Goal: Information Seeking & Learning: Learn about a topic

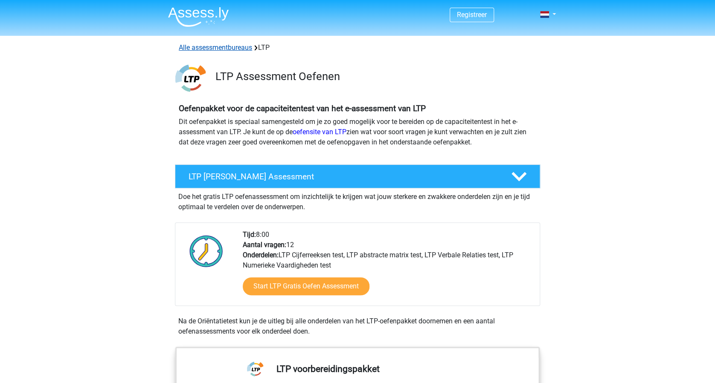
click at [204, 49] on link "Alle assessmentbureaus" at bounding box center [215, 47] width 73 height 8
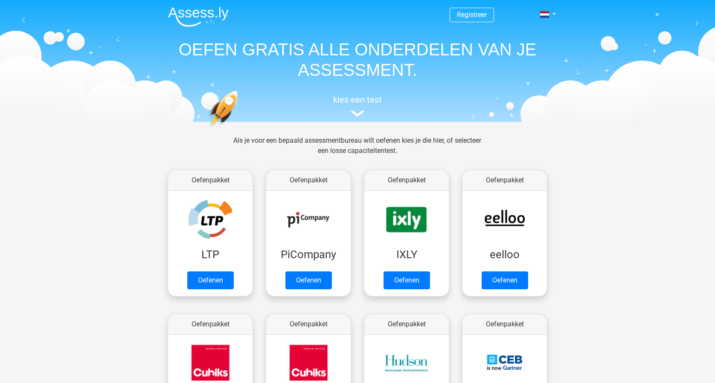
scroll to position [136, 0]
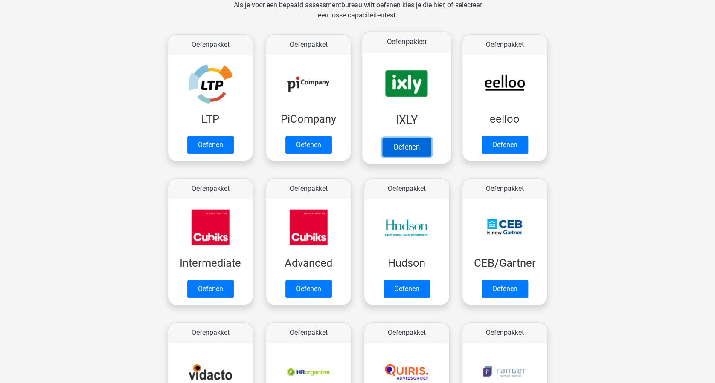
click at [409, 150] on link "Oefenen" at bounding box center [406, 147] width 49 height 19
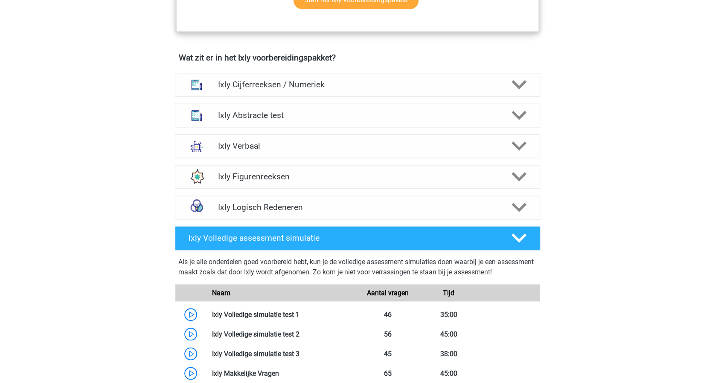
scroll to position [625, 0]
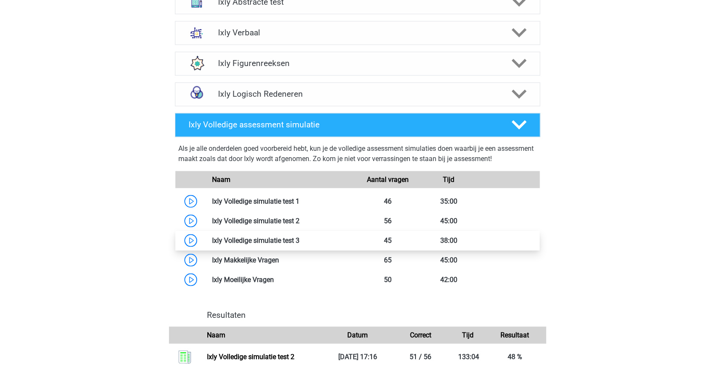
click at [299, 237] on link at bounding box center [299, 240] width 0 height 8
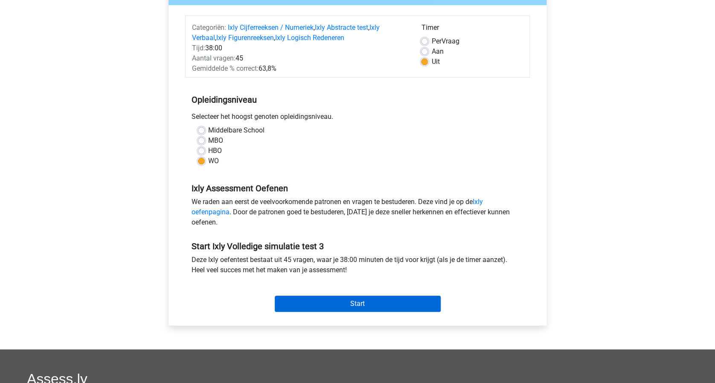
scroll to position [113, 0]
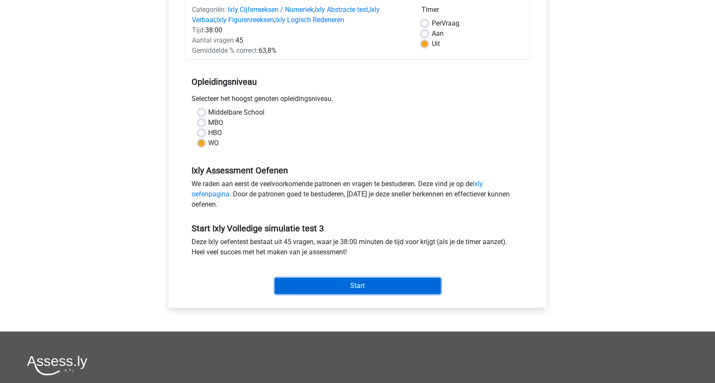
click at [366, 283] on input "Start" at bounding box center [358, 286] width 166 height 16
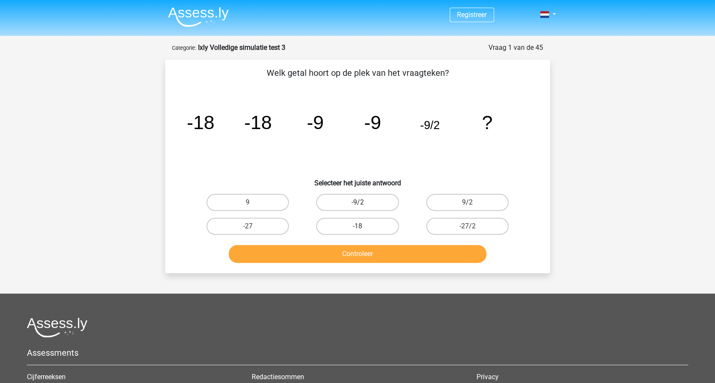
click at [363, 200] on label "-9/2" at bounding box center [357, 202] width 82 height 17
click at [363, 203] on input "-9/2" at bounding box center [360, 206] width 6 height 6
radio input "true"
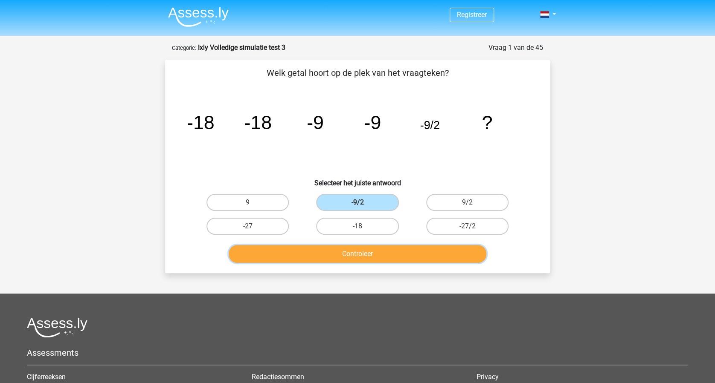
click at [379, 248] on button "Controleer" at bounding box center [358, 254] width 258 height 18
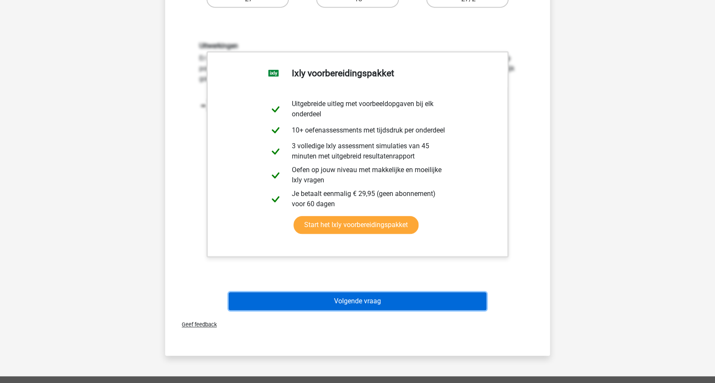
click at [423, 304] on button "Volgende vraag" at bounding box center [358, 302] width 258 height 18
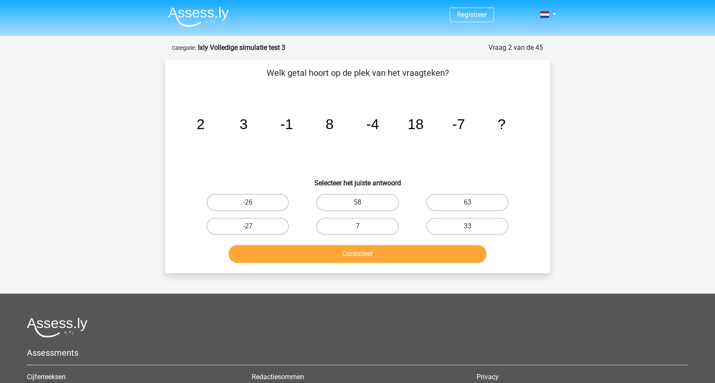
click at [467, 224] on label "33" at bounding box center [467, 226] width 82 height 17
click at [467, 226] on input "33" at bounding box center [470, 229] width 6 height 6
radio input "true"
click at [362, 250] on button "Controleer" at bounding box center [358, 254] width 258 height 18
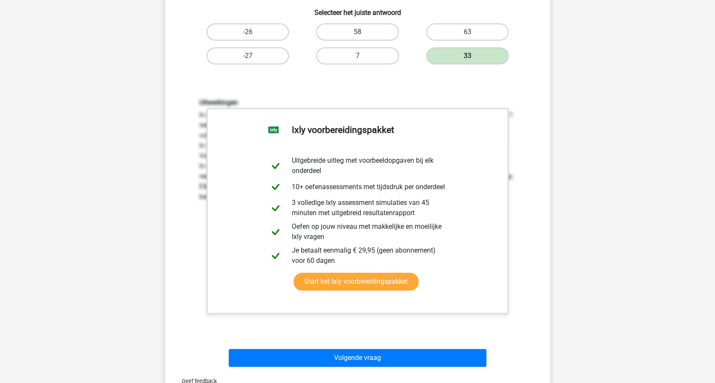
scroll to position [284, 0]
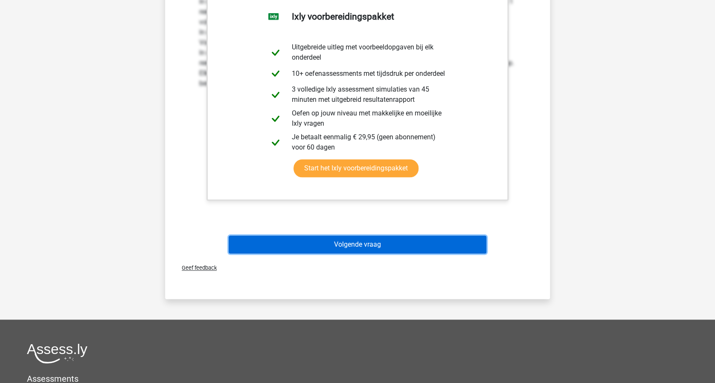
click at [382, 242] on button "Volgende vraag" at bounding box center [358, 245] width 258 height 18
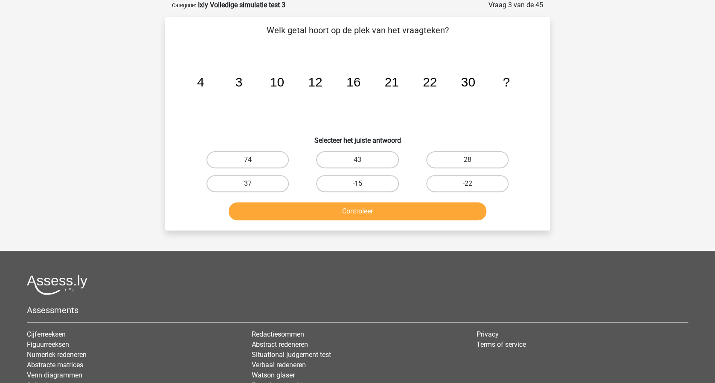
scroll to position [0, 0]
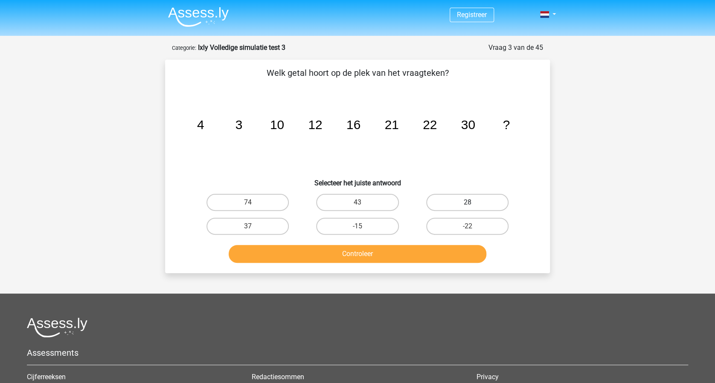
click at [455, 201] on label "28" at bounding box center [467, 202] width 82 height 17
click at [467, 203] on input "28" at bounding box center [470, 206] width 6 height 6
radio input "true"
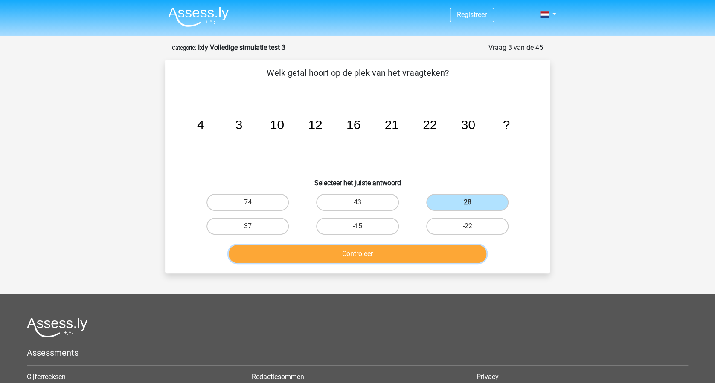
click at [406, 250] on button "Controleer" at bounding box center [358, 254] width 258 height 18
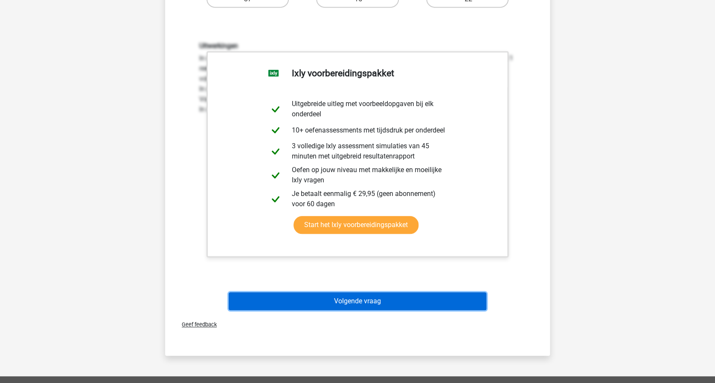
click at [399, 299] on button "Volgende vraag" at bounding box center [358, 302] width 258 height 18
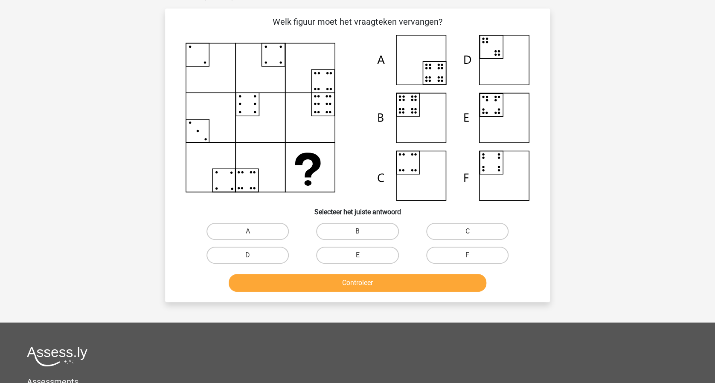
scroll to position [43, 0]
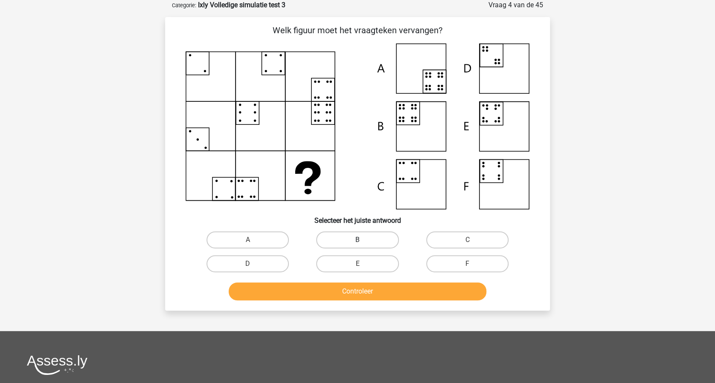
click at [359, 236] on label "B" at bounding box center [357, 240] width 82 height 17
click at [359, 240] on input "B" at bounding box center [360, 243] width 6 height 6
radio input "true"
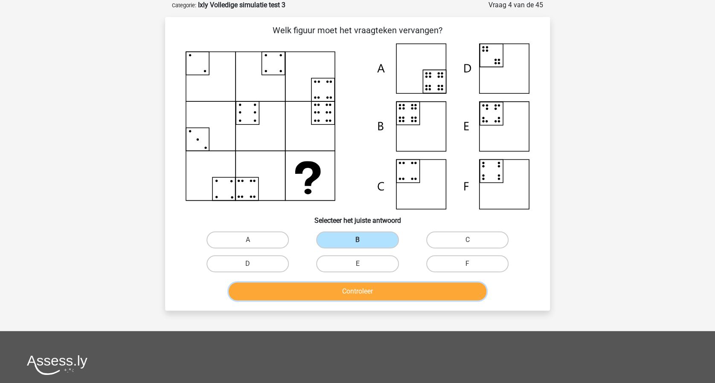
click at [362, 290] on button "Controleer" at bounding box center [358, 292] width 258 height 18
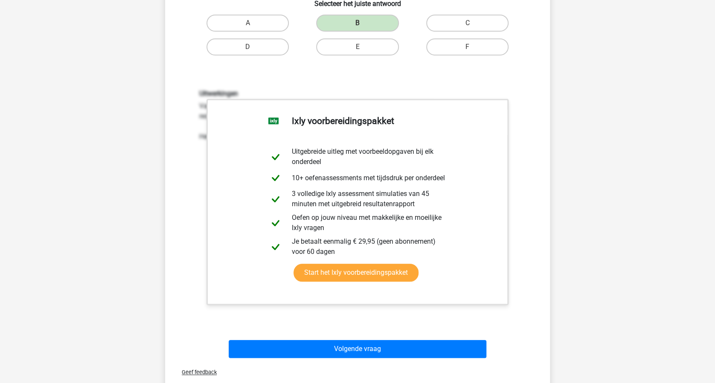
scroll to position [270, 0]
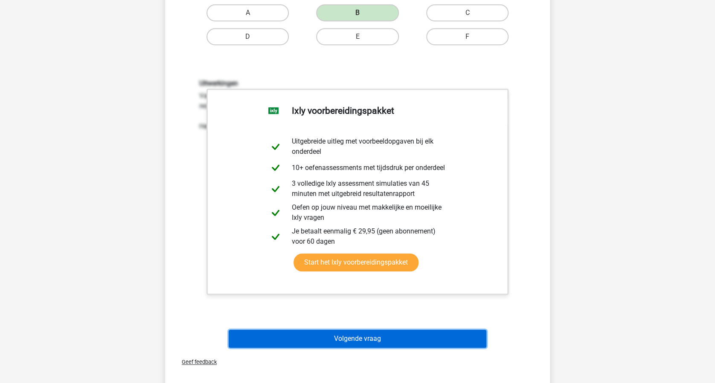
click at [382, 341] on button "Volgende vraag" at bounding box center [358, 339] width 258 height 18
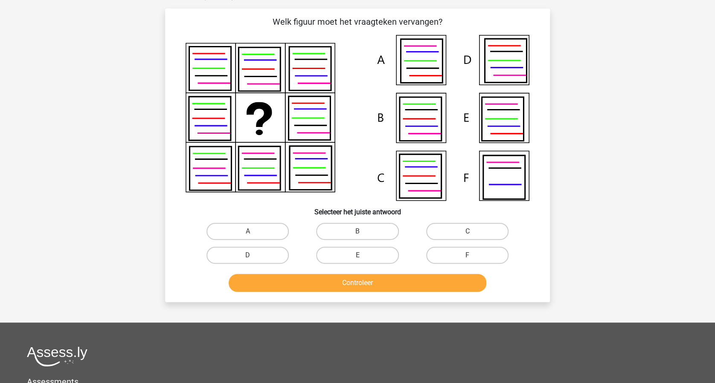
scroll to position [43, 0]
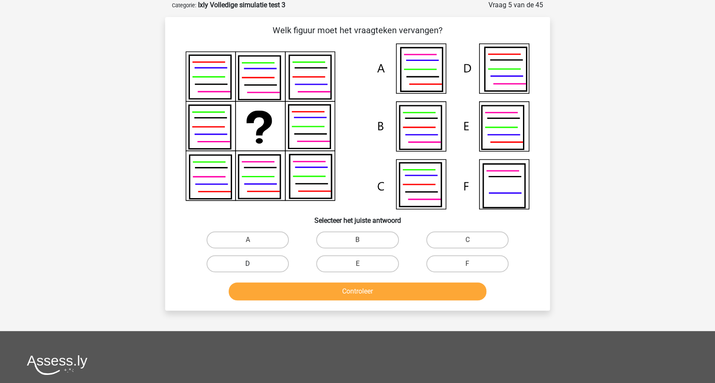
click at [256, 263] on label "D" at bounding box center [247, 263] width 82 height 17
click at [253, 264] on input "D" at bounding box center [251, 267] width 6 height 6
radio input "true"
click at [374, 286] on button "Controleer" at bounding box center [358, 292] width 258 height 18
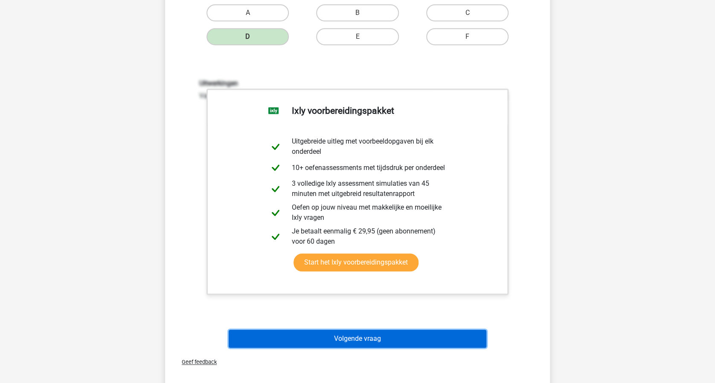
click at [423, 341] on button "Volgende vraag" at bounding box center [358, 339] width 258 height 18
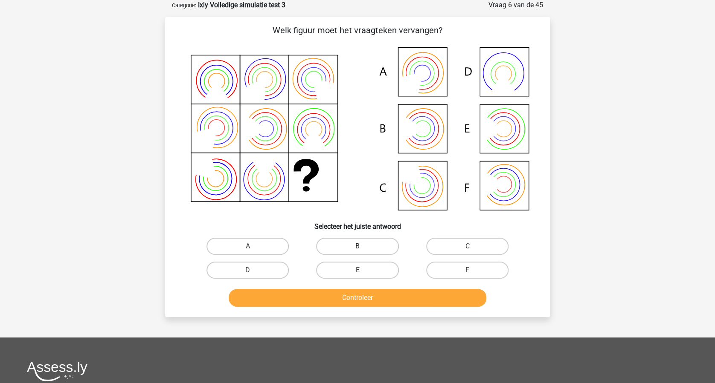
click at [358, 245] on label "B" at bounding box center [357, 246] width 82 height 17
click at [358, 246] on input "B" at bounding box center [360, 249] width 6 height 6
radio input "true"
click at [366, 297] on button "Controleer" at bounding box center [358, 298] width 258 height 18
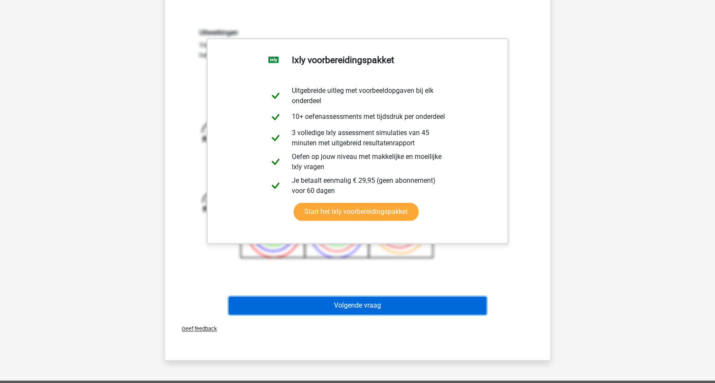
click at [396, 301] on button "Volgende vraag" at bounding box center [358, 306] width 258 height 18
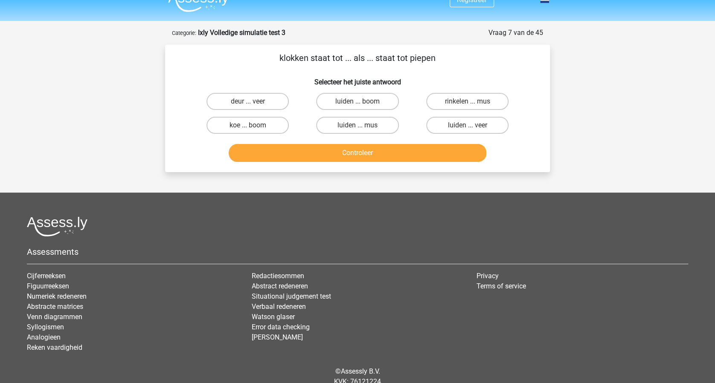
scroll to position [0, 0]
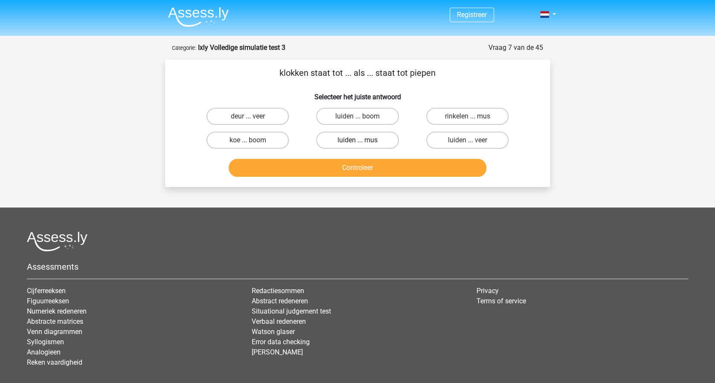
click at [369, 142] on label "luiden ... mus" at bounding box center [357, 140] width 82 height 17
click at [363, 142] on input "luiden ... mus" at bounding box center [360, 143] width 6 height 6
radio input "true"
click at [365, 167] on button "Controleer" at bounding box center [358, 168] width 258 height 18
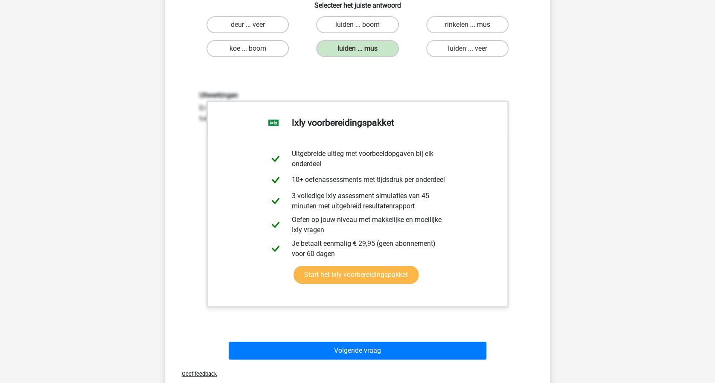
scroll to position [227, 0]
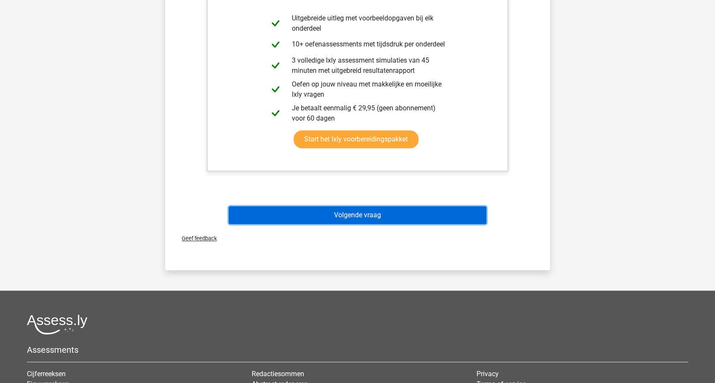
click at [400, 219] on button "Volgende vraag" at bounding box center [358, 215] width 258 height 18
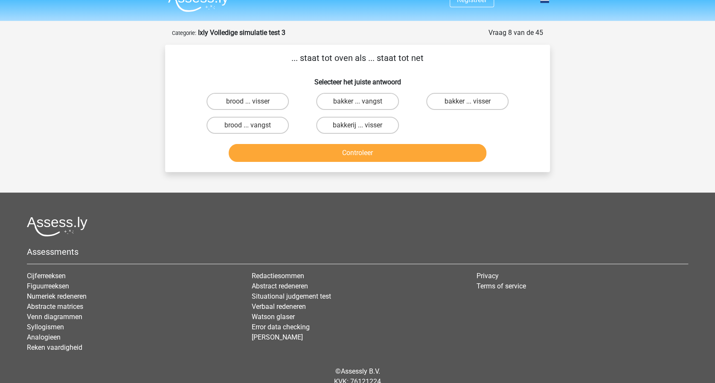
scroll to position [0, 0]
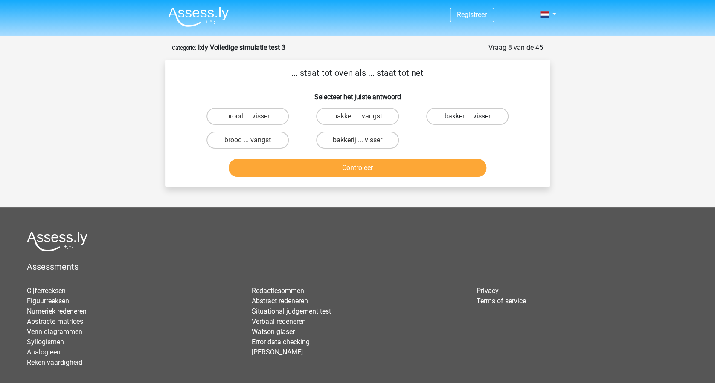
click at [458, 119] on label "bakker ... visser" at bounding box center [467, 116] width 82 height 17
click at [467, 119] on input "bakker ... visser" at bounding box center [470, 119] width 6 height 6
radio input "true"
click at [397, 166] on button "Controleer" at bounding box center [358, 168] width 258 height 18
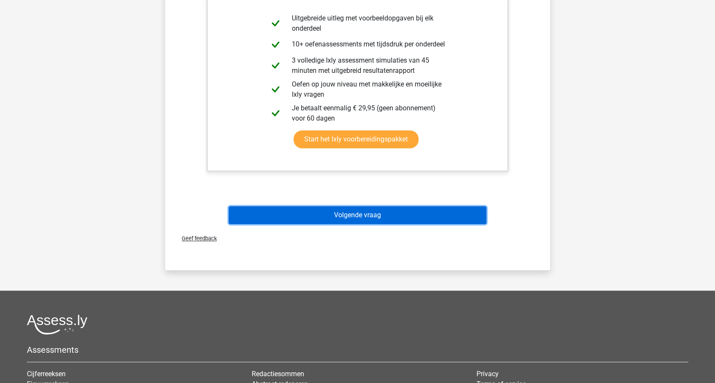
click at [394, 217] on button "Volgende vraag" at bounding box center [358, 215] width 258 height 18
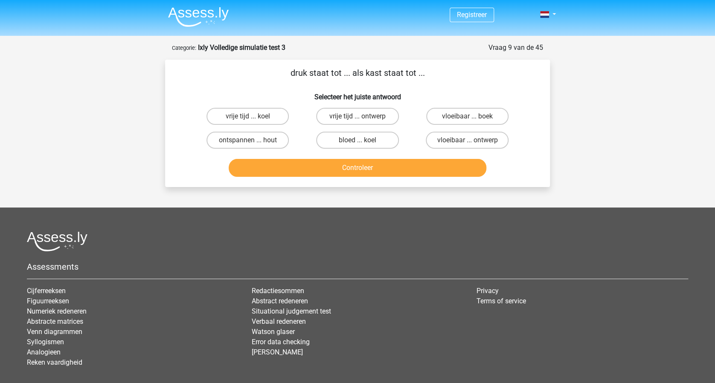
click at [362, 142] on input "bloed ... koel" at bounding box center [360, 143] width 6 height 6
radio input "true"
click at [371, 167] on button "Controleer" at bounding box center [358, 168] width 258 height 18
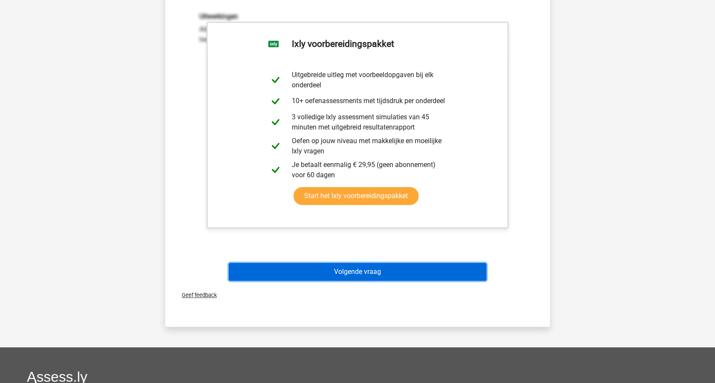
click at [419, 264] on button "Volgende vraag" at bounding box center [358, 272] width 258 height 18
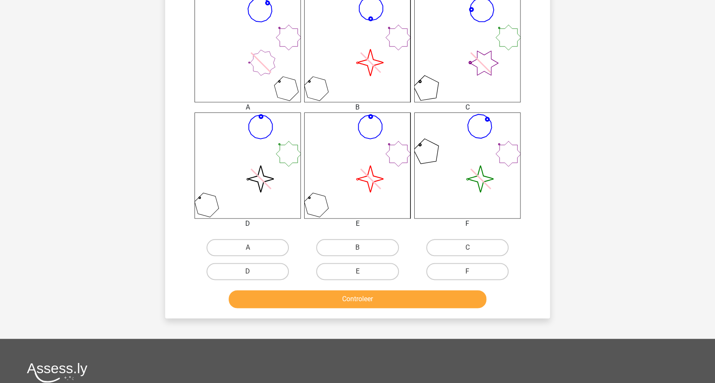
scroll to position [284, 0]
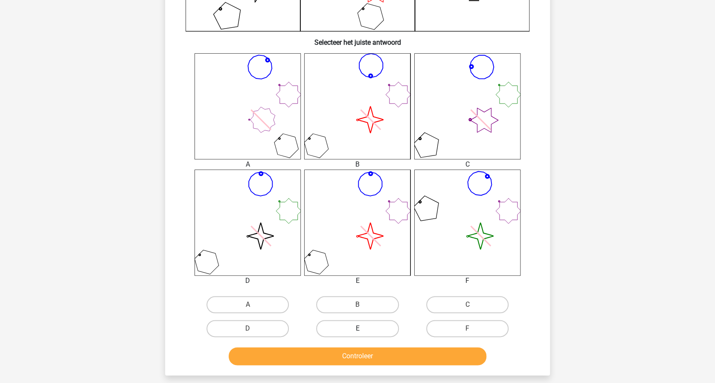
click at [359, 327] on label "E" at bounding box center [357, 328] width 82 height 17
click at [359, 329] on input "E" at bounding box center [360, 332] width 6 height 6
radio input "true"
click at [362, 350] on button "Controleer" at bounding box center [358, 357] width 258 height 18
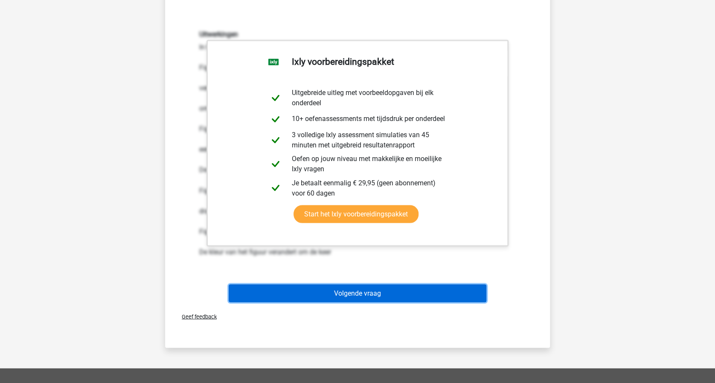
click at [397, 290] on button "Volgende vraag" at bounding box center [358, 293] width 258 height 18
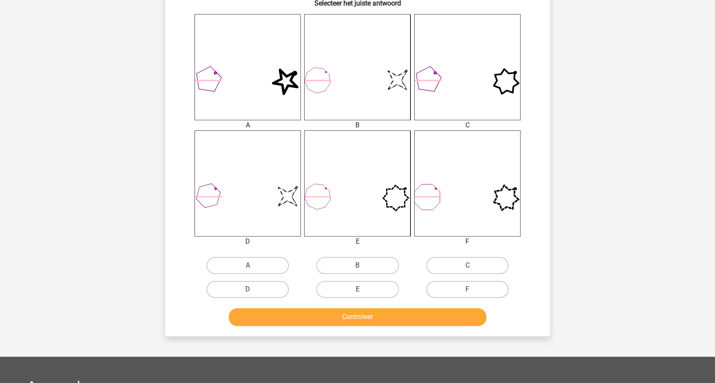
scroll to position [327, 0]
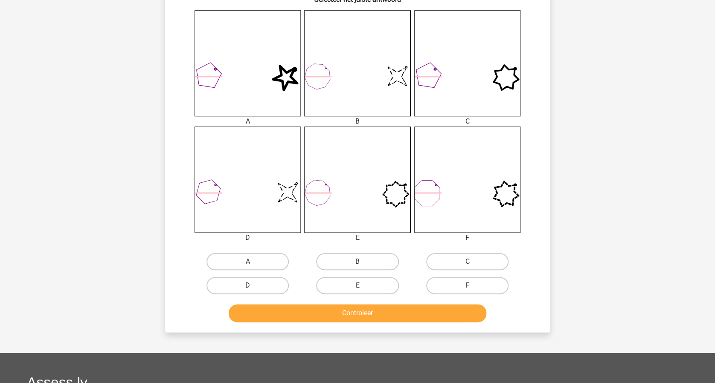
click at [254, 284] on label "D" at bounding box center [247, 285] width 82 height 17
click at [253, 286] on input "D" at bounding box center [251, 289] width 6 height 6
radio input "true"
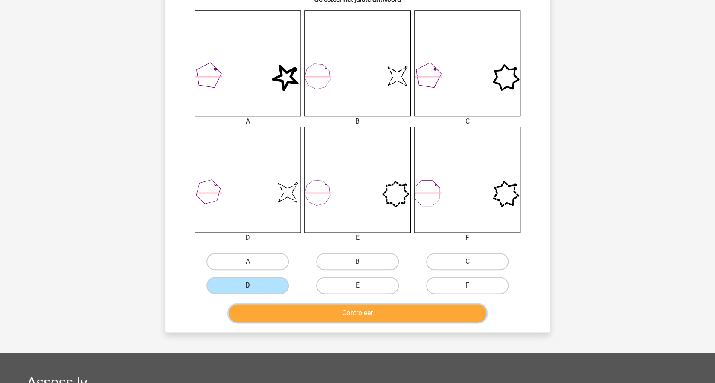
click at [349, 310] on button "Controleer" at bounding box center [358, 313] width 258 height 18
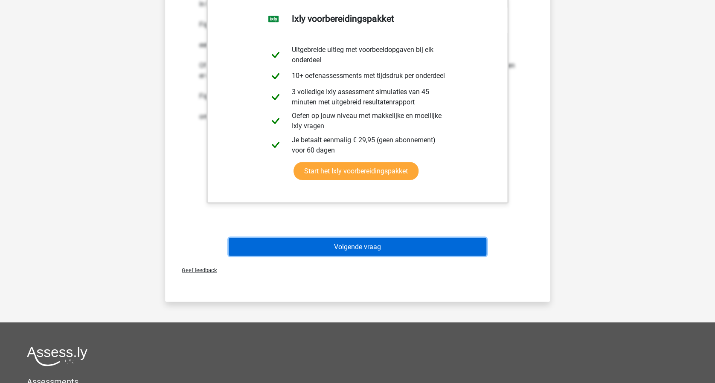
click at [395, 251] on button "Volgende vraag" at bounding box center [358, 247] width 258 height 18
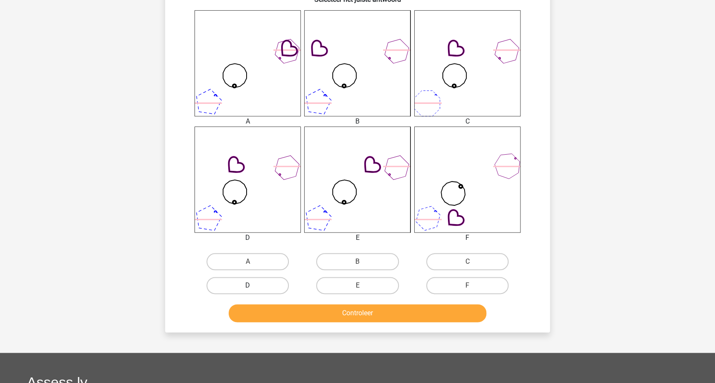
click at [255, 282] on label "D" at bounding box center [247, 285] width 82 height 17
click at [253, 286] on input "D" at bounding box center [251, 289] width 6 height 6
radio input "true"
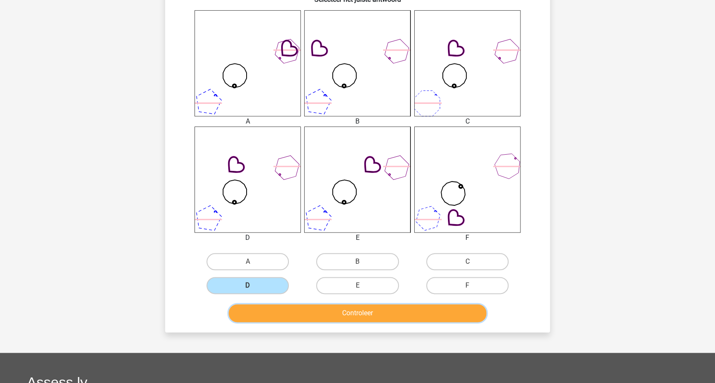
click at [339, 311] on button "Controleer" at bounding box center [358, 313] width 258 height 18
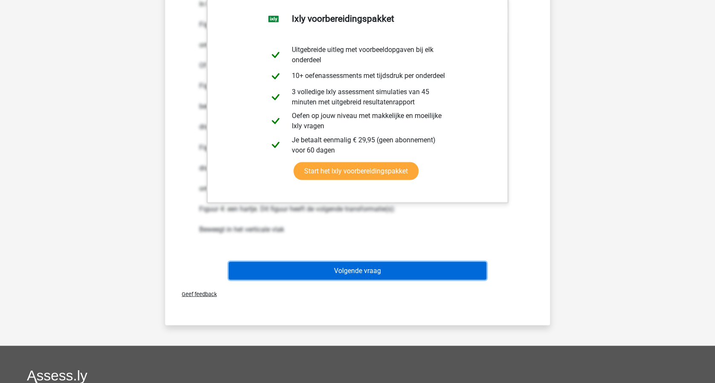
click at [373, 270] on button "Volgende vraag" at bounding box center [358, 271] width 258 height 18
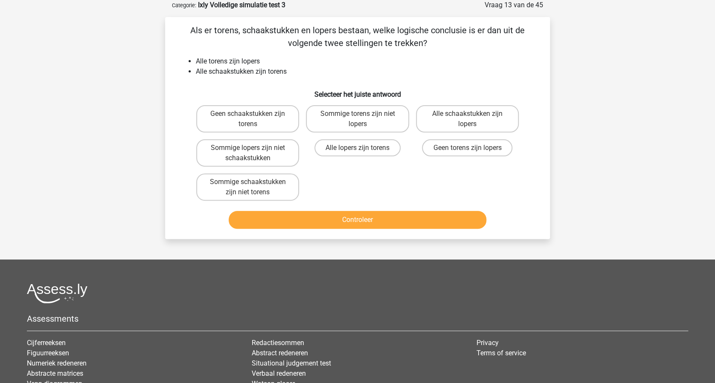
scroll to position [0, 0]
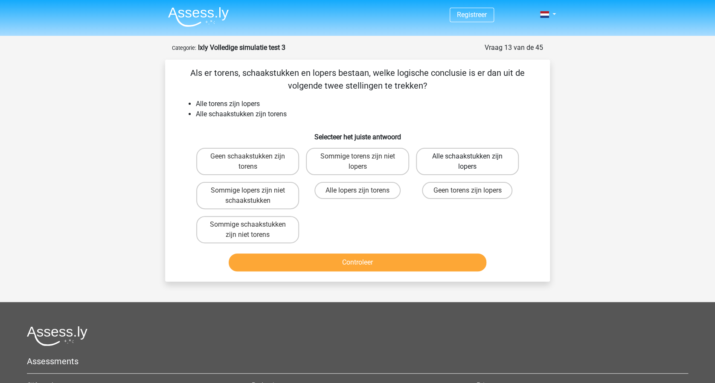
click at [459, 165] on label "Alle schaakstukken zijn lopers" at bounding box center [467, 161] width 103 height 27
click at [467, 162] on input "Alle schaakstukken zijn lopers" at bounding box center [470, 159] width 6 height 6
radio input "true"
click at [356, 261] on button "Controleer" at bounding box center [358, 263] width 258 height 18
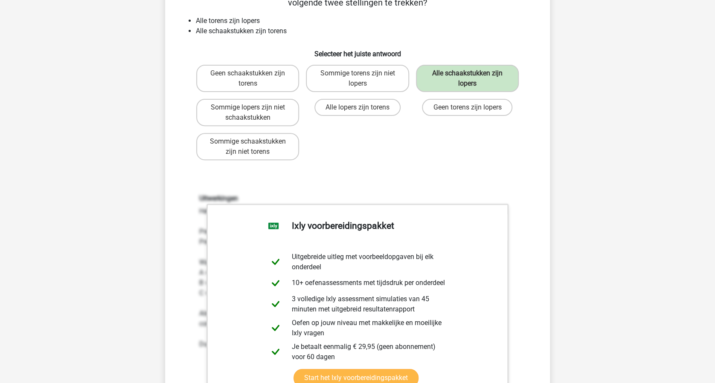
scroll to position [227, 0]
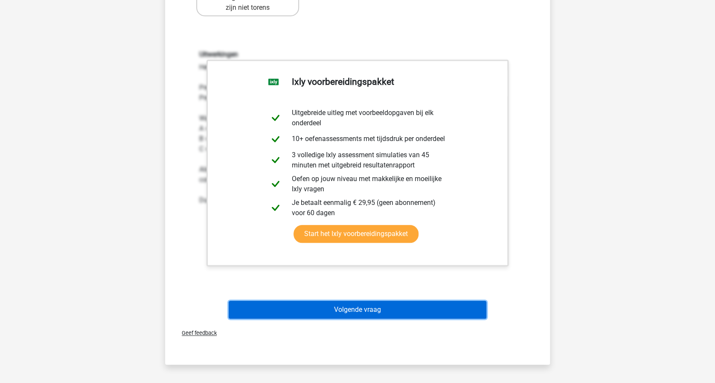
click at [402, 310] on button "Volgende vraag" at bounding box center [358, 310] width 258 height 18
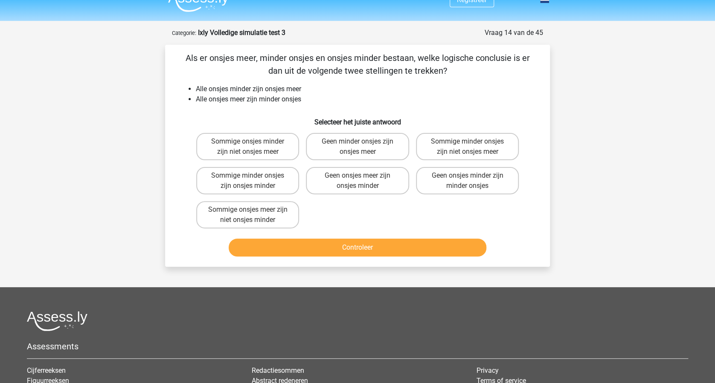
scroll to position [0, 0]
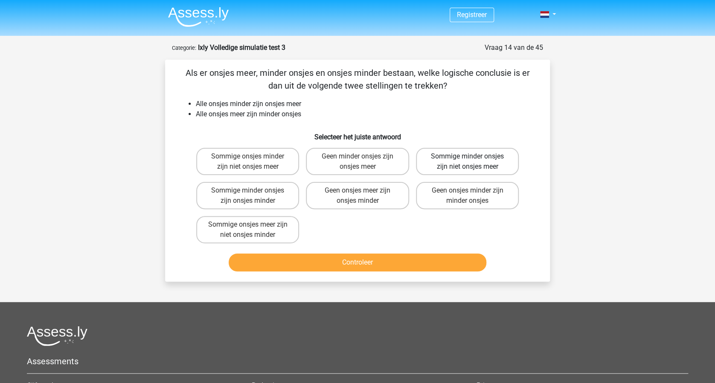
click at [496, 161] on label "Sommige minder onsjes zijn niet onsjes meer" at bounding box center [467, 161] width 103 height 27
click at [472, 161] on input "Sommige minder onsjes zijn niet onsjes meer" at bounding box center [470, 159] width 6 height 6
radio input "true"
click at [260, 192] on label "Sommige minder onsjes zijn onsjes minder" at bounding box center [247, 195] width 103 height 27
click at [253, 192] on input "Sommige minder onsjes zijn onsjes minder" at bounding box center [251, 194] width 6 height 6
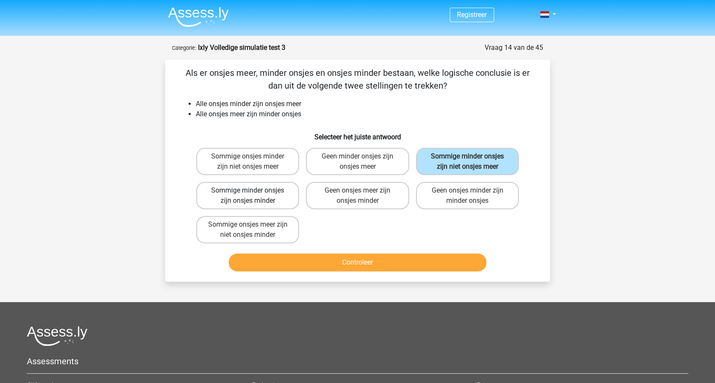
radio input "true"
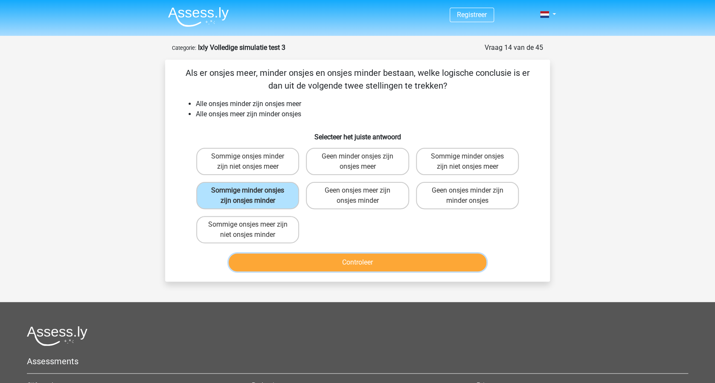
click at [363, 265] on button "Controleer" at bounding box center [358, 263] width 258 height 18
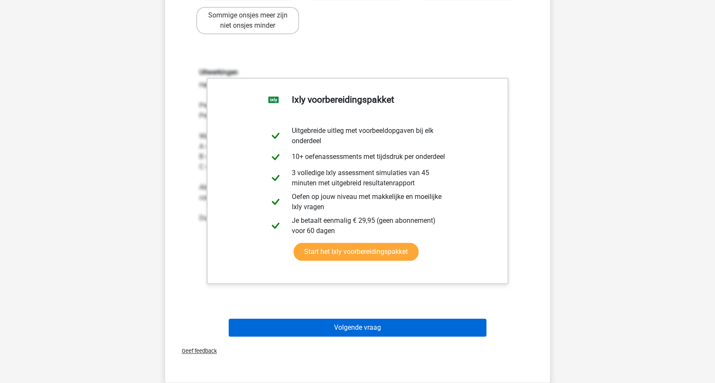
scroll to position [227, 0]
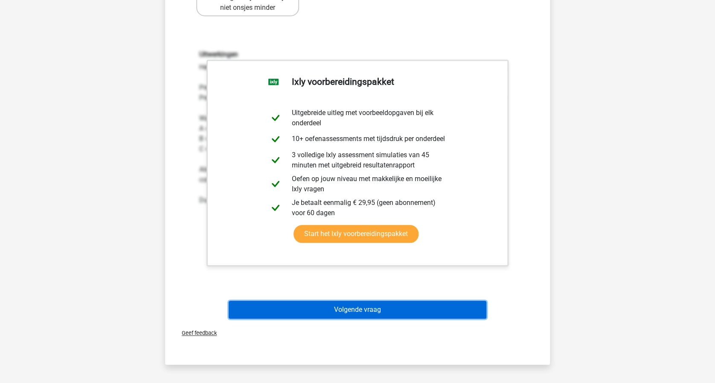
click at [422, 308] on button "Volgende vraag" at bounding box center [358, 310] width 258 height 18
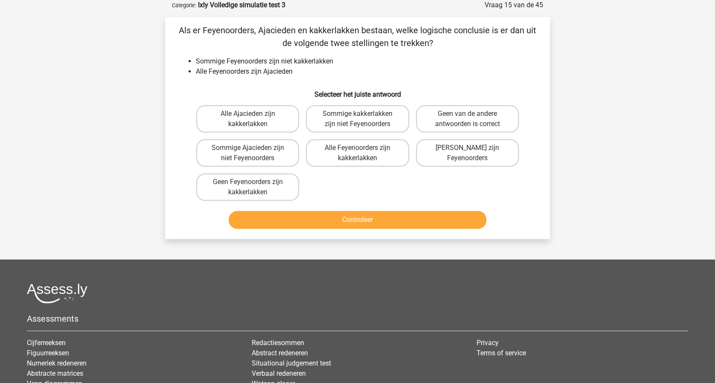
scroll to position [0, 0]
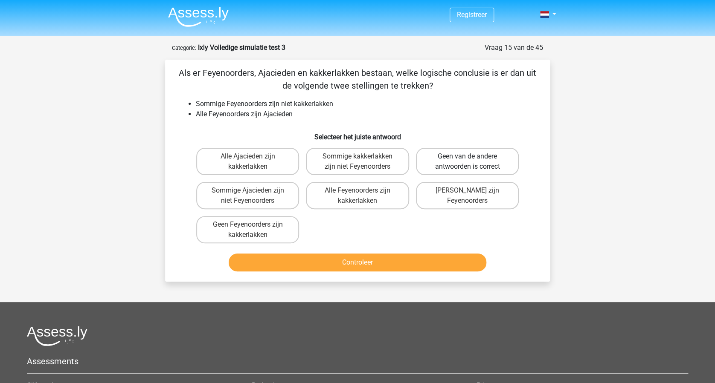
click at [478, 156] on label "Geen van de andere antwoorden is correct" at bounding box center [467, 161] width 103 height 27
click at [472, 156] on input "Geen van de andere antwoorden is correct" at bounding box center [470, 159] width 6 height 6
radio input "true"
click at [399, 257] on button "Controleer" at bounding box center [358, 263] width 258 height 18
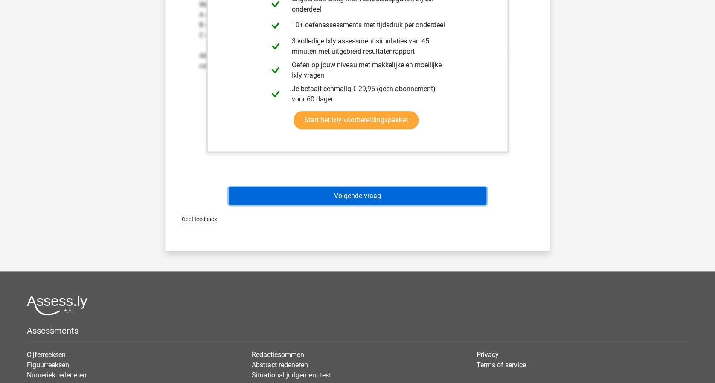
click at [414, 195] on button "Volgende vraag" at bounding box center [358, 196] width 258 height 18
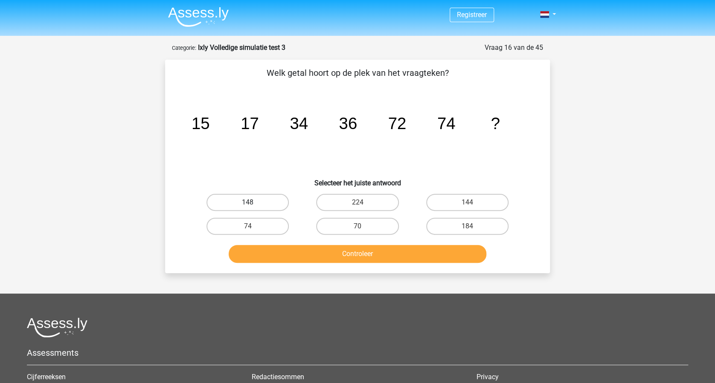
click at [239, 197] on label "148" at bounding box center [247, 202] width 82 height 17
click at [248, 203] on input "148" at bounding box center [251, 206] width 6 height 6
radio input "true"
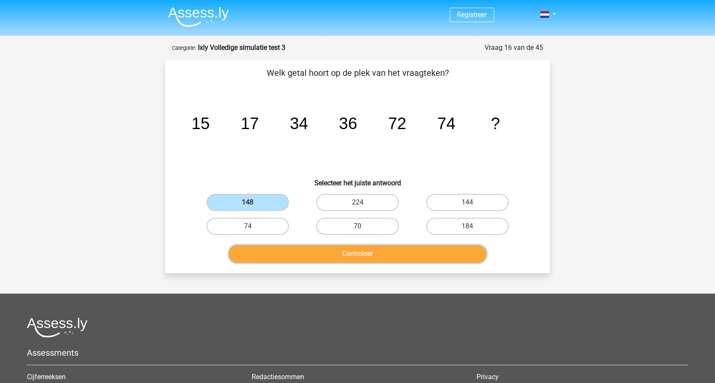
click at [350, 251] on button "Controleer" at bounding box center [358, 254] width 258 height 18
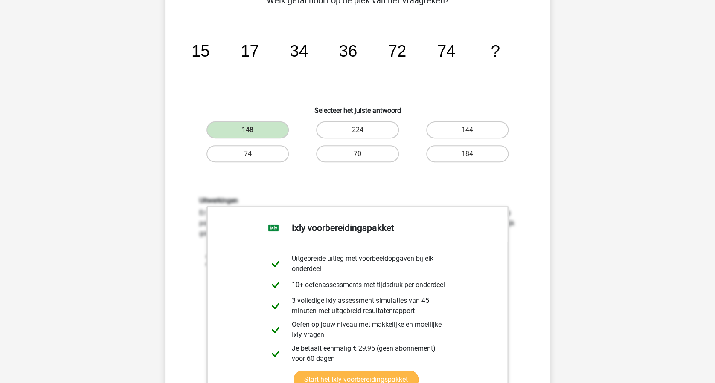
scroll to position [227, 0]
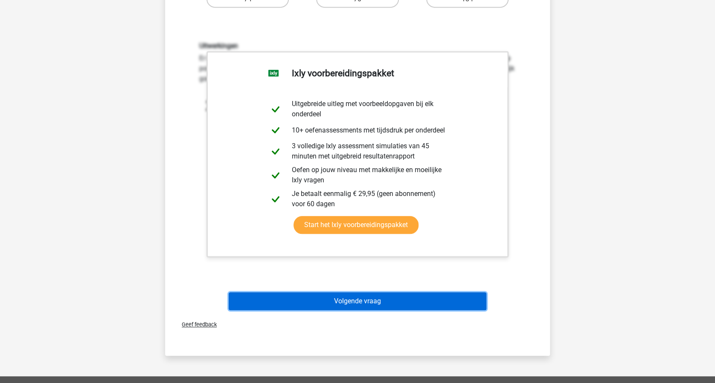
click at [395, 298] on button "Volgende vraag" at bounding box center [358, 302] width 258 height 18
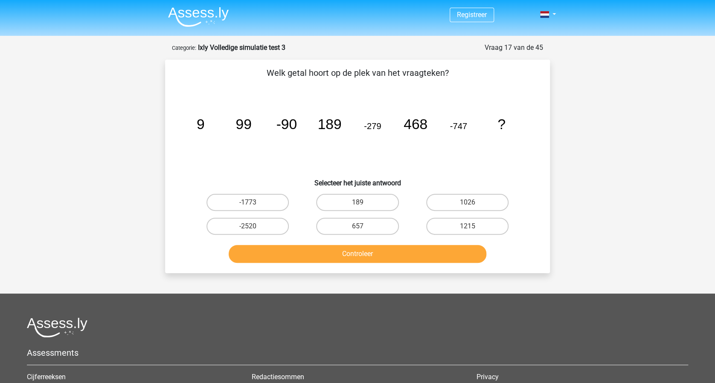
scroll to position [0, 0]
click at [468, 225] on label "1215" at bounding box center [467, 226] width 82 height 17
click at [468, 226] on input "1215" at bounding box center [470, 229] width 6 height 6
radio input "true"
click at [385, 250] on button "Controleer" at bounding box center [358, 254] width 258 height 18
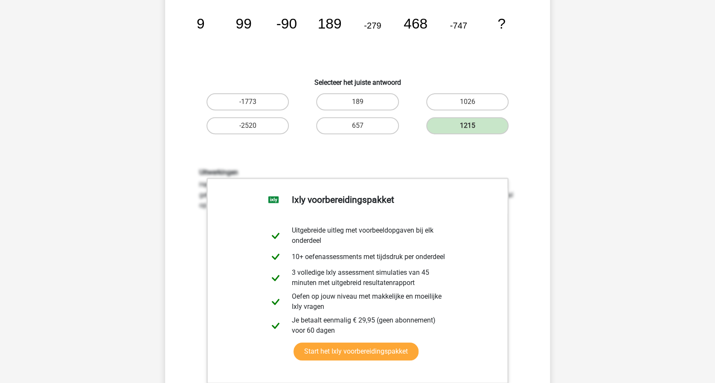
scroll to position [227, 0]
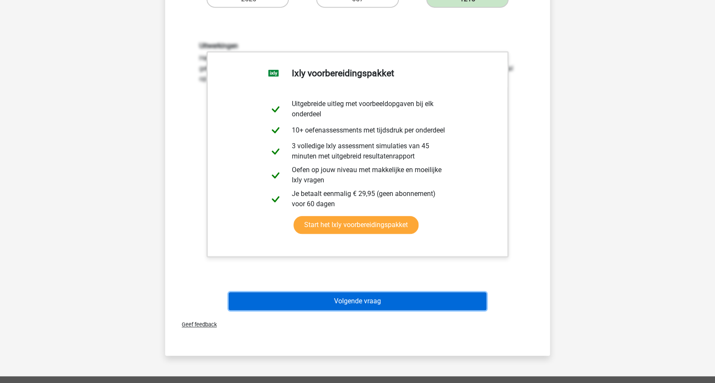
click at [418, 299] on button "Volgende vraag" at bounding box center [358, 302] width 258 height 18
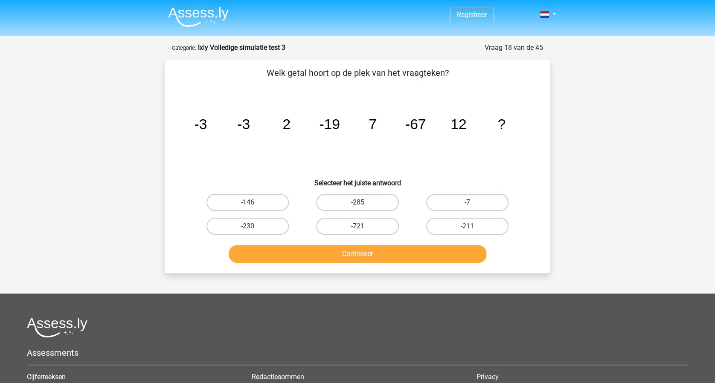
scroll to position [0, 0]
click at [462, 223] on label "-211" at bounding box center [467, 226] width 82 height 17
click at [467, 226] on input "-211" at bounding box center [470, 229] width 6 height 6
radio input "true"
click at [404, 252] on button "Controleer" at bounding box center [358, 254] width 258 height 18
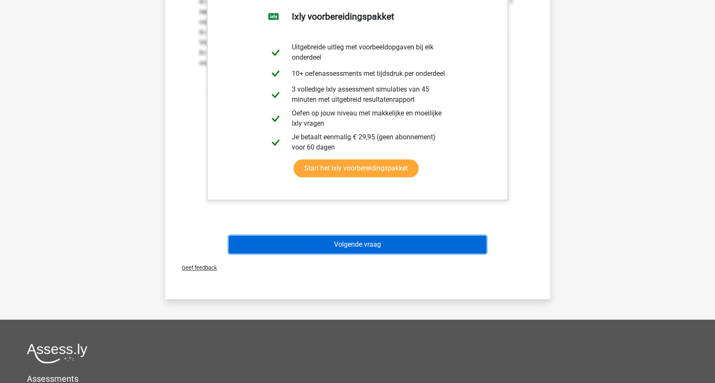
click at [393, 245] on button "Volgende vraag" at bounding box center [358, 245] width 258 height 18
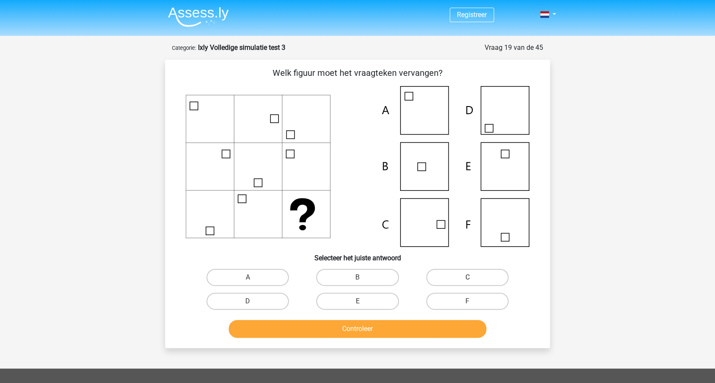
click at [458, 275] on label "C" at bounding box center [467, 277] width 82 height 17
click at [467, 278] on input "C" at bounding box center [470, 281] width 6 height 6
radio input "true"
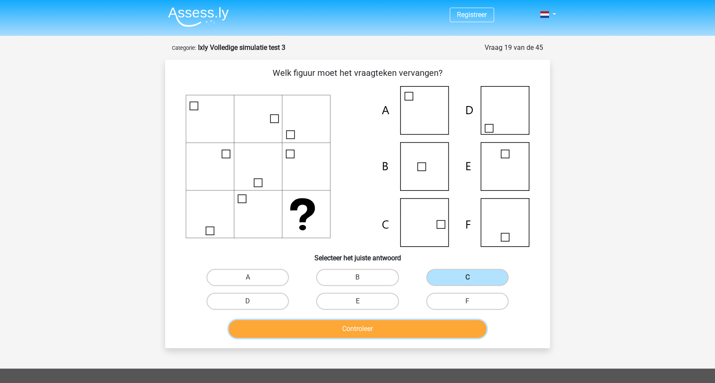
click at [422, 325] on button "Controleer" at bounding box center [358, 329] width 258 height 18
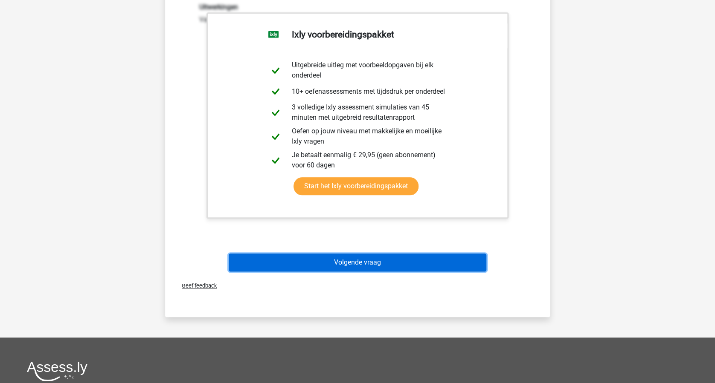
click at [388, 265] on button "Volgende vraag" at bounding box center [358, 263] width 258 height 18
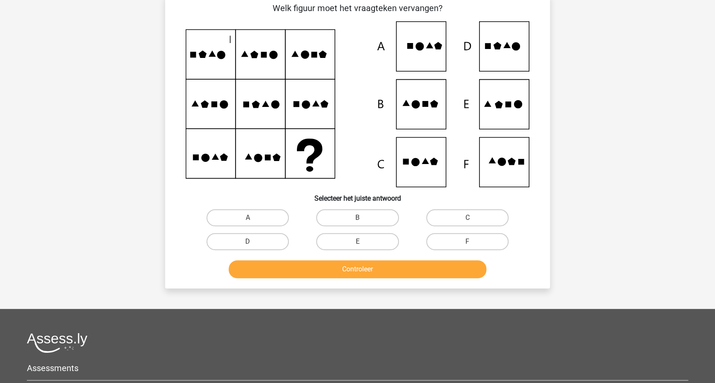
scroll to position [43, 0]
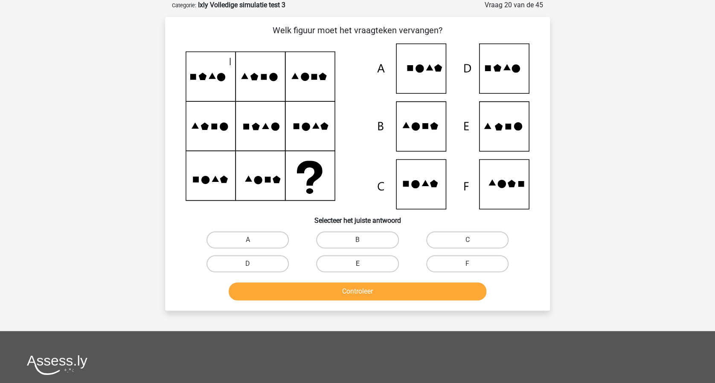
click at [365, 264] on label "E" at bounding box center [357, 263] width 82 height 17
click at [363, 264] on input "E" at bounding box center [360, 267] width 6 height 6
radio input "true"
click at [363, 286] on button "Controleer" at bounding box center [358, 292] width 258 height 18
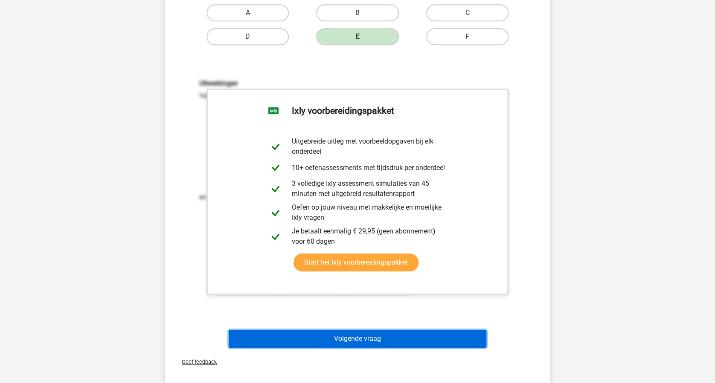
click at [396, 336] on button "Volgende vraag" at bounding box center [358, 339] width 258 height 18
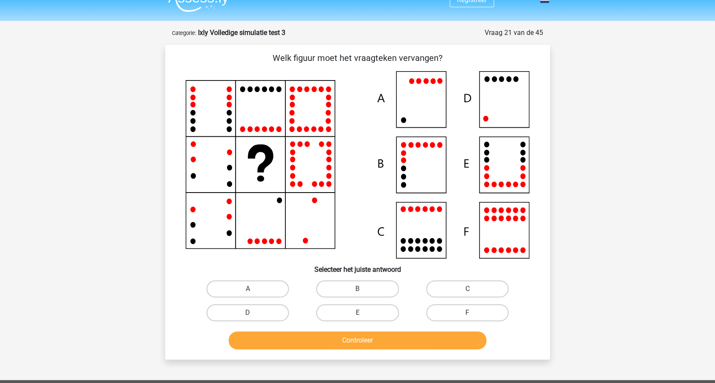
scroll to position [0, 0]
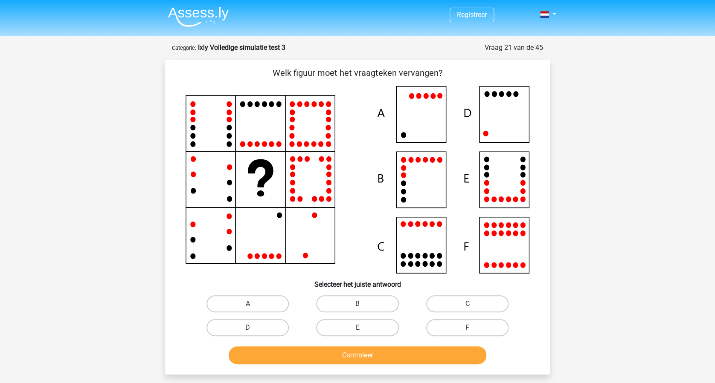
click at [256, 326] on label "D" at bounding box center [247, 327] width 82 height 17
click at [253, 328] on input "D" at bounding box center [251, 331] width 6 height 6
radio input "true"
click at [362, 348] on button "Controleer" at bounding box center [358, 356] width 258 height 18
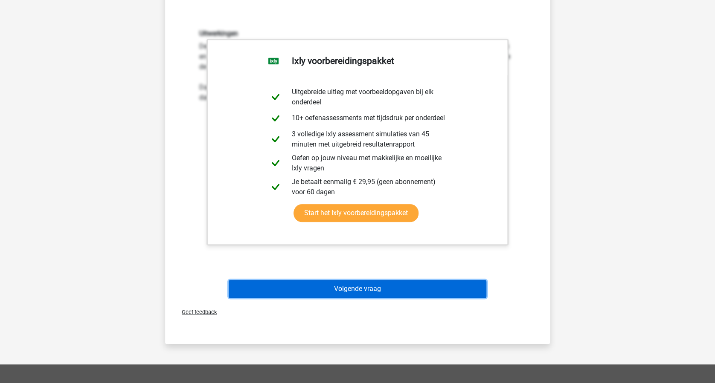
click at [374, 290] on button "Volgende vraag" at bounding box center [358, 289] width 258 height 18
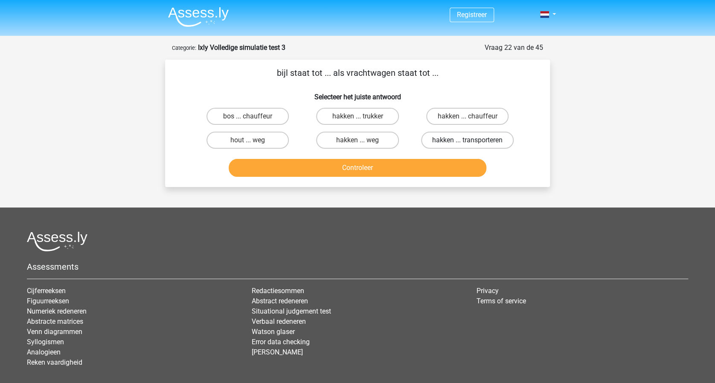
click at [462, 136] on label "hakken ... transporteren" at bounding box center [467, 140] width 93 height 17
click at [467, 140] on input "hakken ... transporteren" at bounding box center [470, 143] width 6 height 6
radio input "true"
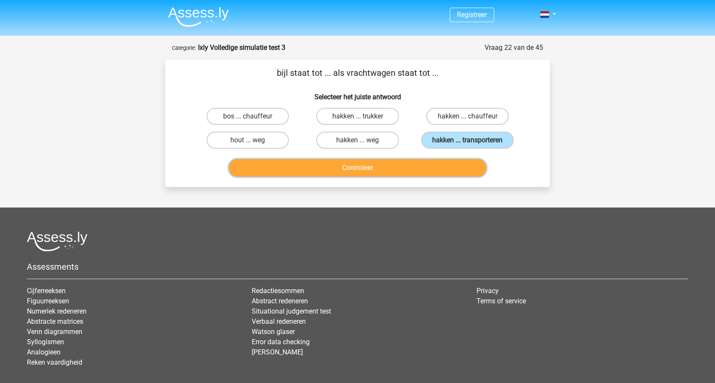
click at [392, 167] on button "Controleer" at bounding box center [358, 168] width 258 height 18
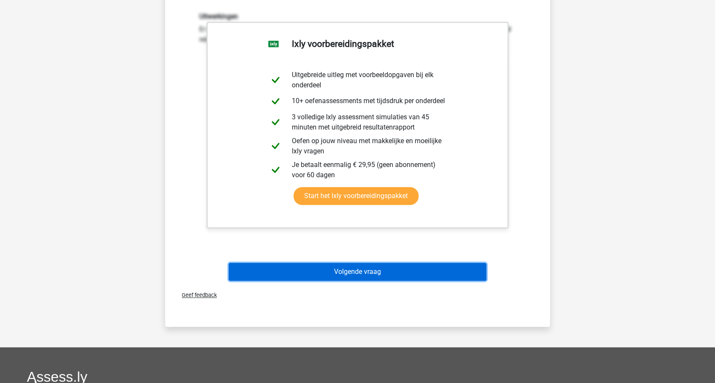
click at [407, 269] on button "Volgende vraag" at bounding box center [358, 272] width 258 height 18
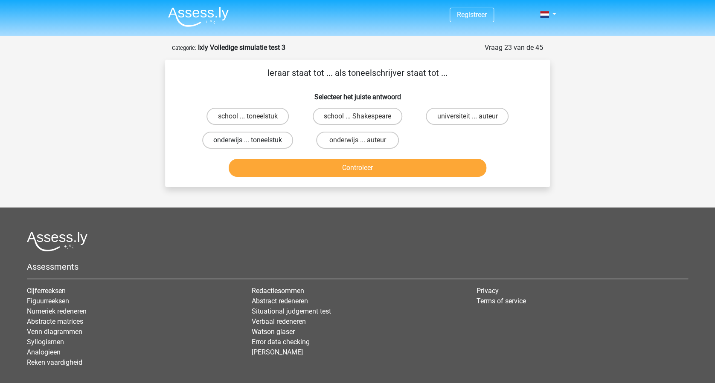
click at [248, 140] on label "onderwijs ... toneelstuk" at bounding box center [247, 140] width 91 height 17
click at [248, 140] on input "onderwijs ... toneelstuk" at bounding box center [251, 143] width 6 height 6
radio input "true"
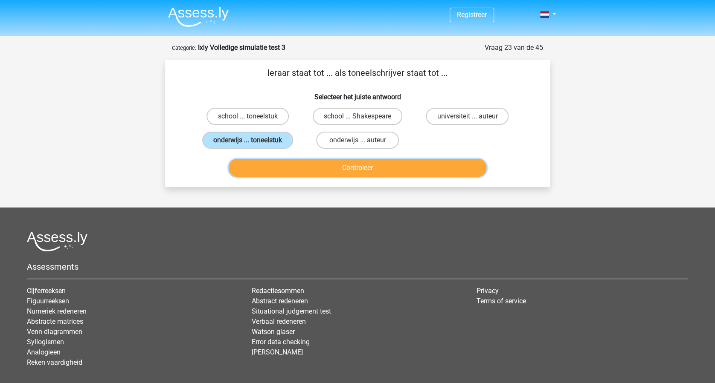
click at [342, 166] on button "Controleer" at bounding box center [358, 168] width 258 height 18
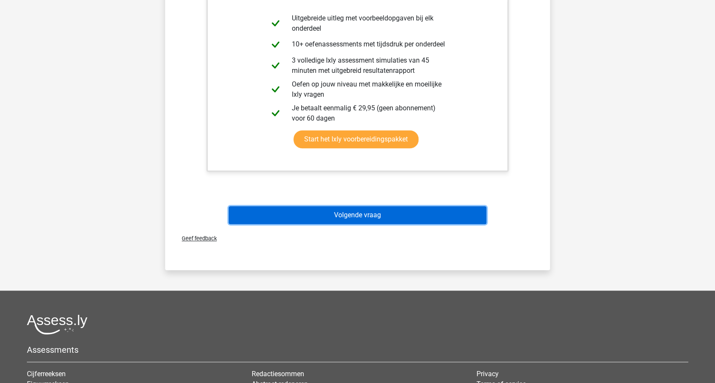
click at [388, 214] on button "Volgende vraag" at bounding box center [358, 215] width 258 height 18
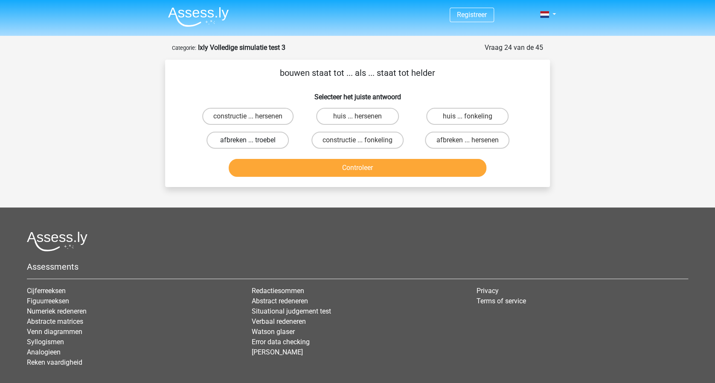
click at [259, 136] on label "afbreken ... troebel" at bounding box center [247, 140] width 82 height 17
click at [253, 140] on input "afbreken ... troebel" at bounding box center [251, 143] width 6 height 6
radio input "true"
click at [360, 169] on button "Controleer" at bounding box center [358, 168] width 258 height 18
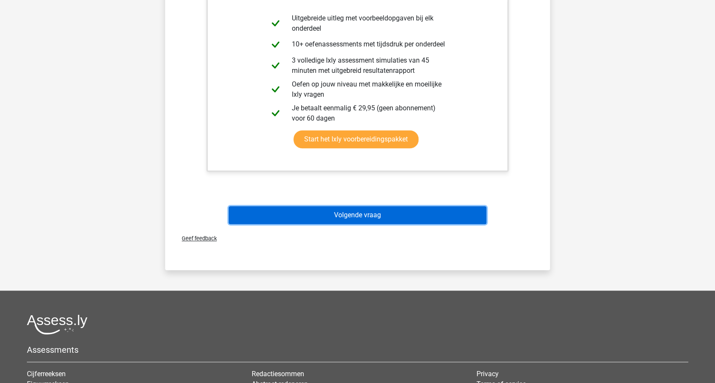
click at [374, 213] on button "Volgende vraag" at bounding box center [358, 215] width 258 height 18
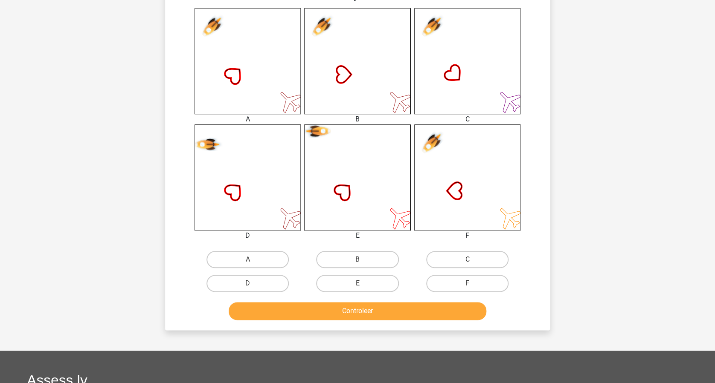
scroll to position [341, 0]
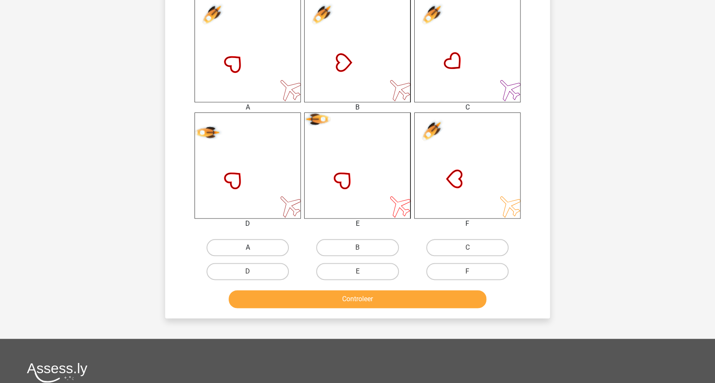
click at [269, 249] on label "A" at bounding box center [247, 247] width 82 height 17
click at [253, 249] on input "A" at bounding box center [251, 251] width 6 height 6
radio input "true"
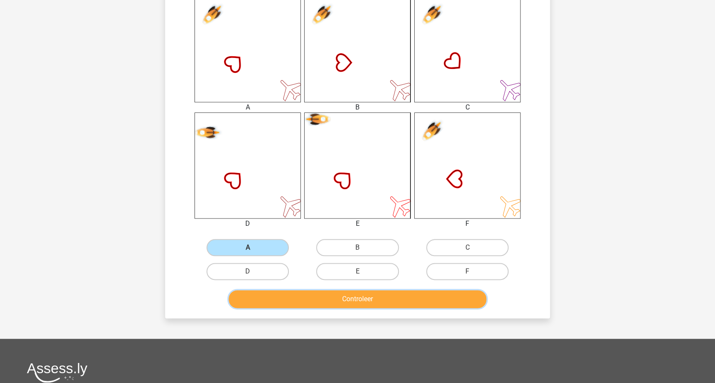
click at [365, 295] on button "Controleer" at bounding box center [358, 299] width 258 height 18
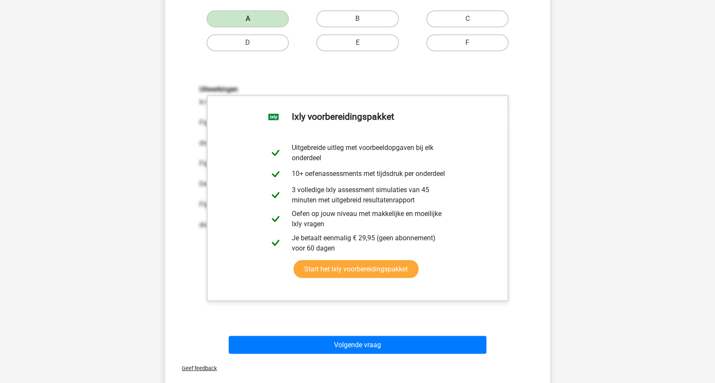
scroll to position [625, 0]
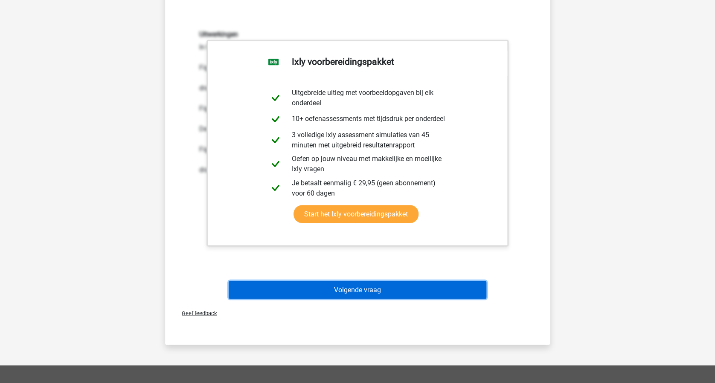
click at [409, 293] on button "Volgende vraag" at bounding box center [358, 290] width 258 height 18
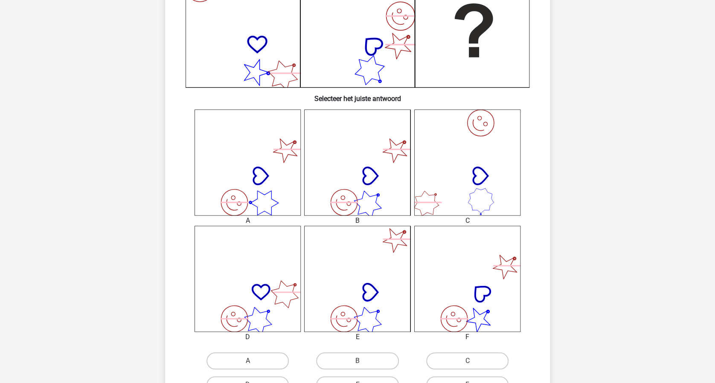
scroll to position [244, 0]
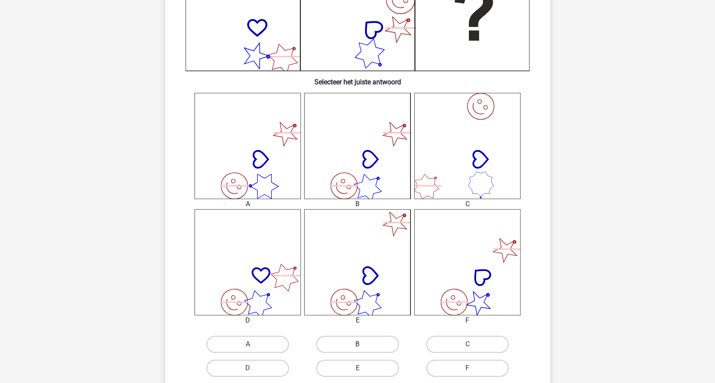
click at [349, 345] on label "B" at bounding box center [357, 344] width 82 height 17
click at [357, 345] on input "B" at bounding box center [360, 348] width 6 height 6
radio input "true"
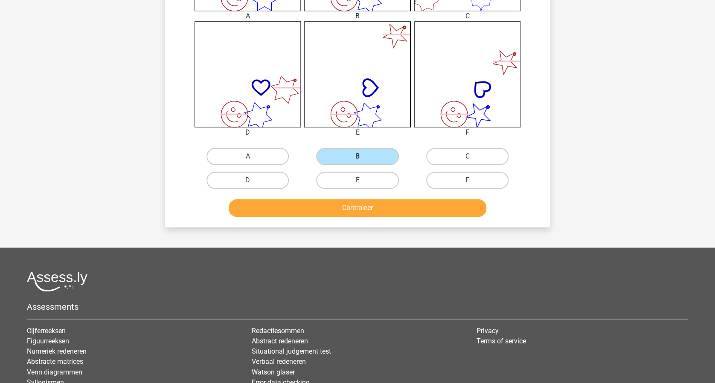
scroll to position [415, 0]
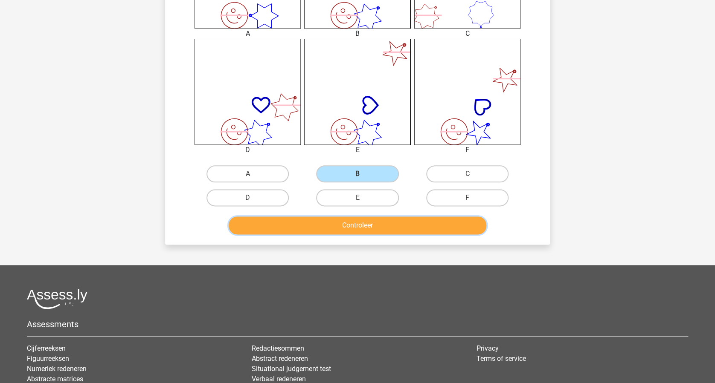
click at [369, 223] on button "Controleer" at bounding box center [358, 226] width 258 height 18
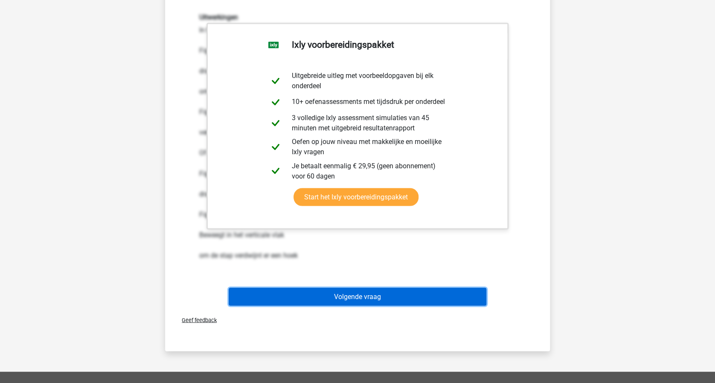
click at [379, 295] on button "Volgende vraag" at bounding box center [358, 297] width 258 height 18
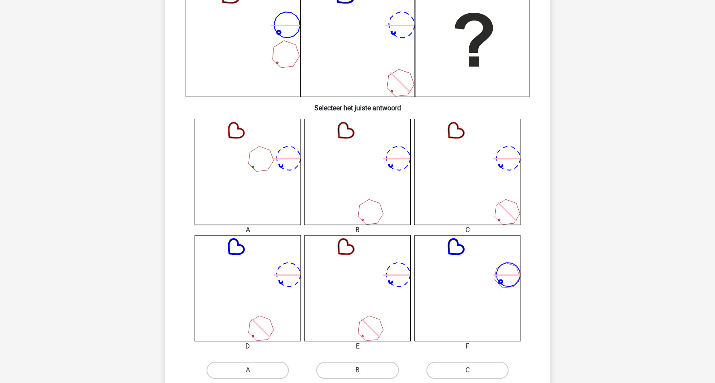
scroll to position [284, 0]
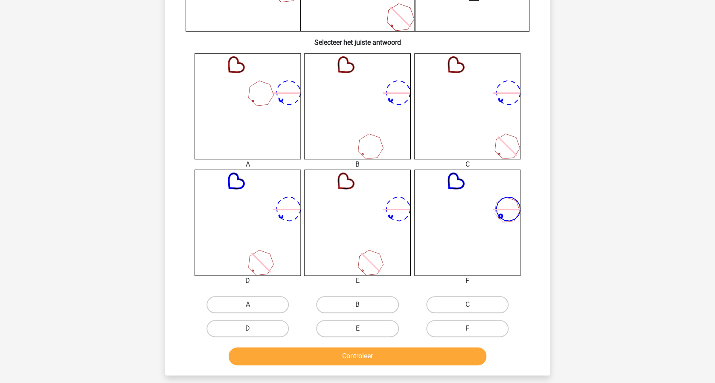
click at [362, 324] on label "E" at bounding box center [357, 328] width 82 height 17
click at [362, 329] on input "E" at bounding box center [360, 332] width 6 height 6
radio input "true"
click at [368, 354] on button "Controleer" at bounding box center [358, 357] width 258 height 18
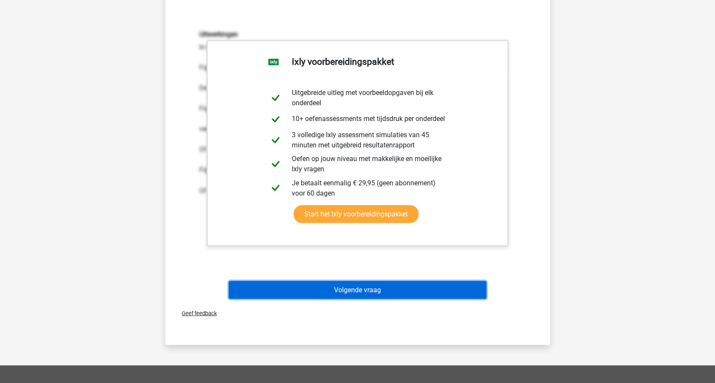
click at [392, 292] on button "Volgende vraag" at bounding box center [358, 290] width 258 height 18
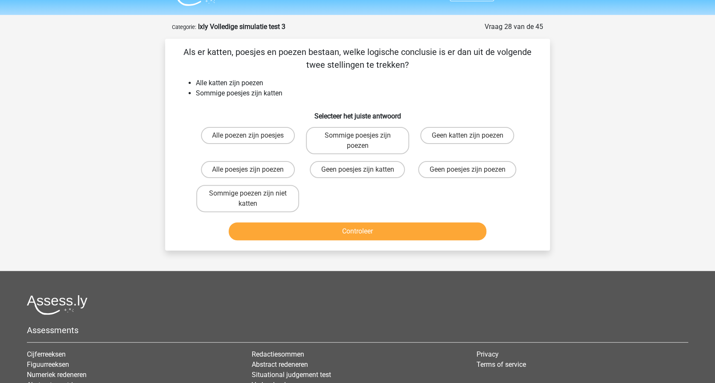
scroll to position [0, 0]
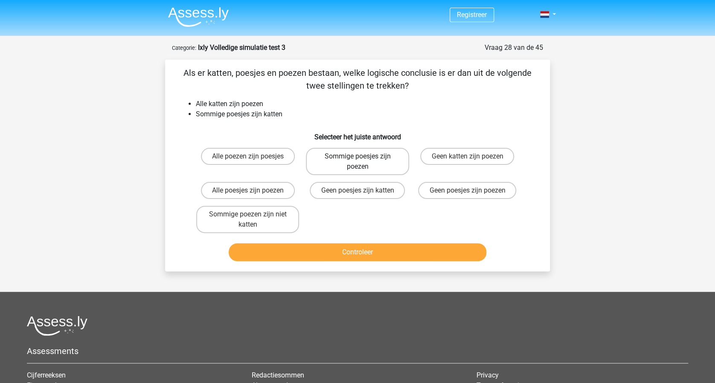
click at [382, 156] on label "Sommige poesjes zijn poezen" at bounding box center [357, 161] width 103 height 27
click at [363, 156] on input "Sommige poesjes zijn poezen" at bounding box center [360, 159] width 6 height 6
radio input "true"
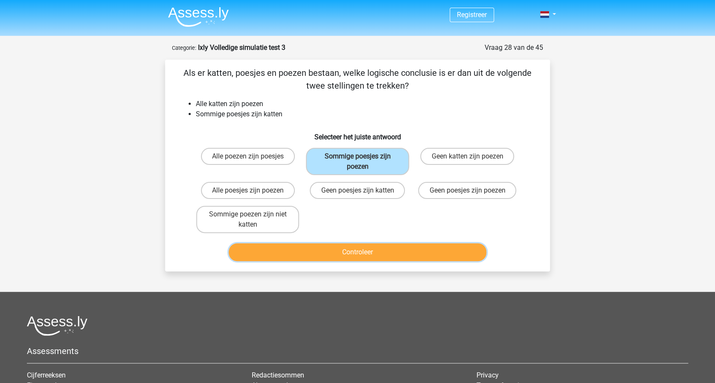
click at [373, 246] on button "Controleer" at bounding box center [358, 252] width 258 height 18
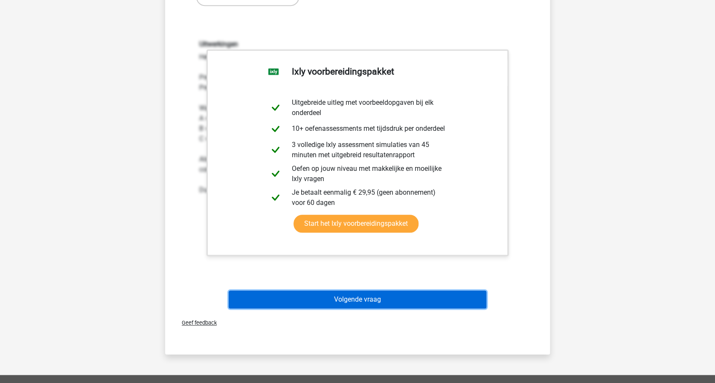
click at [411, 304] on button "Volgende vraag" at bounding box center [358, 300] width 258 height 18
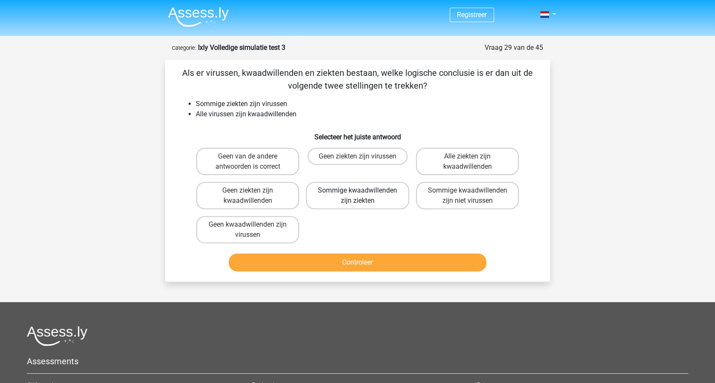
click at [373, 201] on label "Sommige kwaadwillenden zijn ziekten" at bounding box center [357, 195] width 103 height 27
click at [363, 196] on input "Sommige kwaadwillenden zijn ziekten" at bounding box center [360, 194] width 6 height 6
radio input "true"
click at [363, 259] on button "Controleer" at bounding box center [358, 263] width 258 height 18
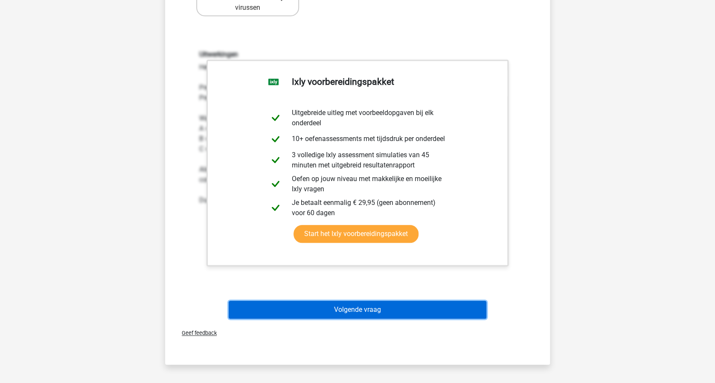
click at [403, 306] on button "Volgende vraag" at bounding box center [358, 310] width 258 height 18
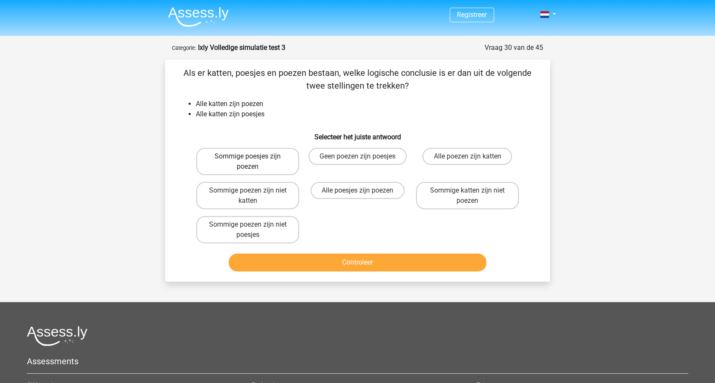
click at [259, 163] on label "Sommige poesjes zijn poezen" at bounding box center [247, 161] width 103 height 27
click at [253, 162] on input "Sommige poesjes zijn poezen" at bounding box center [251, 159] width 6 height 6
radio input "true"
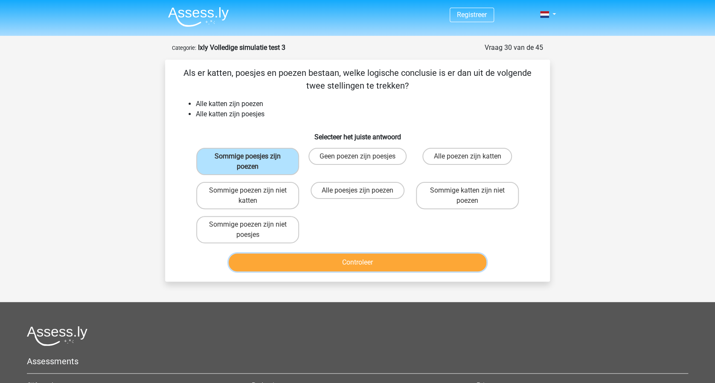
click at [350, 260] on button "Controleer" at bounding box center [358, 263] width 258 height 18
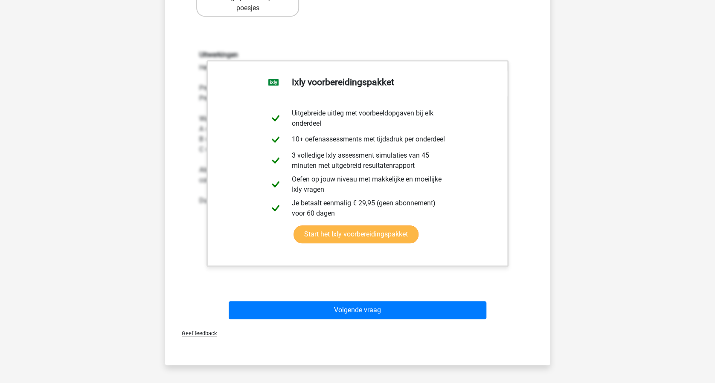
scroll to position [227, 0]
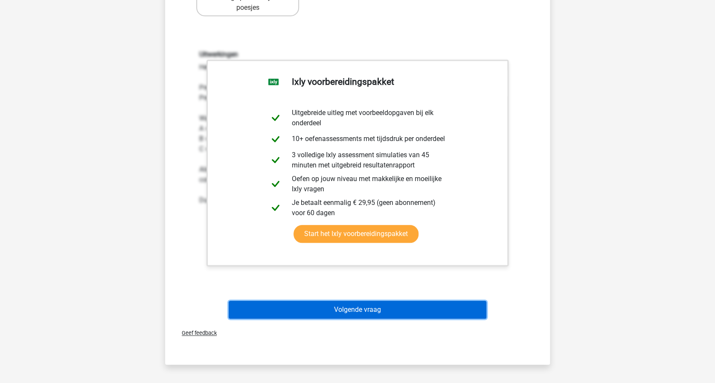
click at [403, 317] on button "Volgende vraag" at bounding box center [358, 310] width 258 height 18
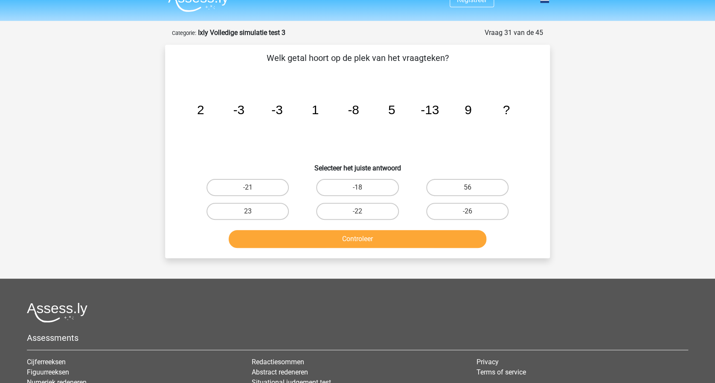
scroll to position [0, 0]
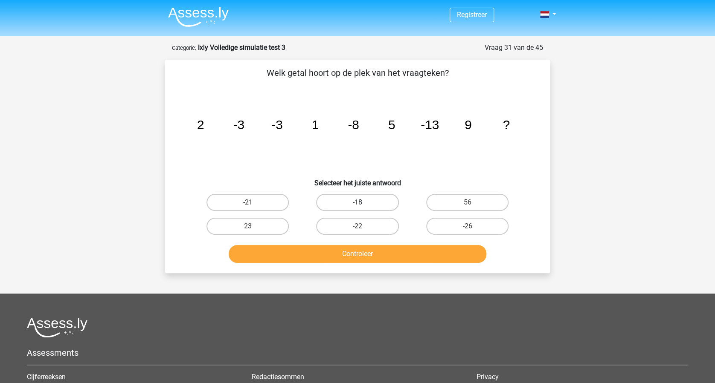
click at [368, 206] on label "-18" at bounding box center [357, 202] width 82 height 17
click at [363, 206] on input "-18" at bounding box center [360, 206] width 6 height 6
radio input "true"
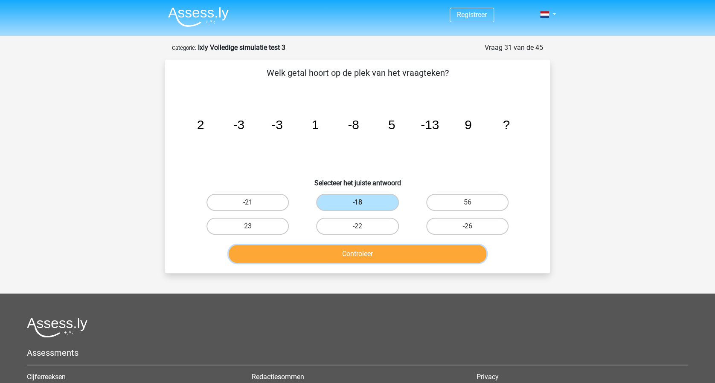
click at [368, 256] on button "Controleer" at bounding box center [358, 254] width 258 height 18
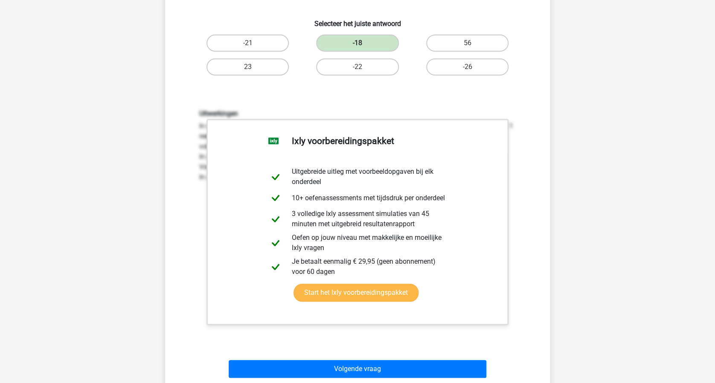
scroll to position [171, 0]
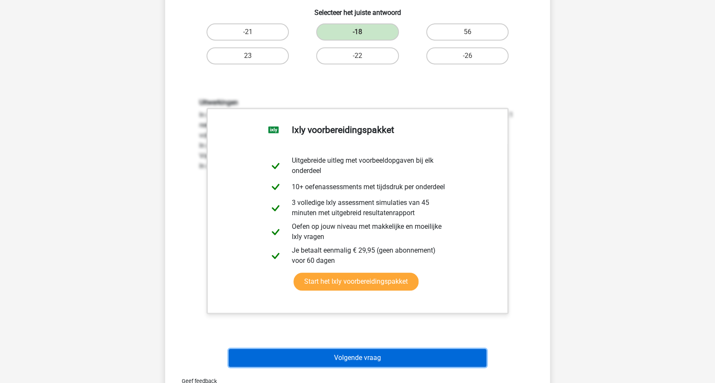
click at [400, 358] on button "Volgende vraag" at bounding box center [358, 358] width 258 height 18
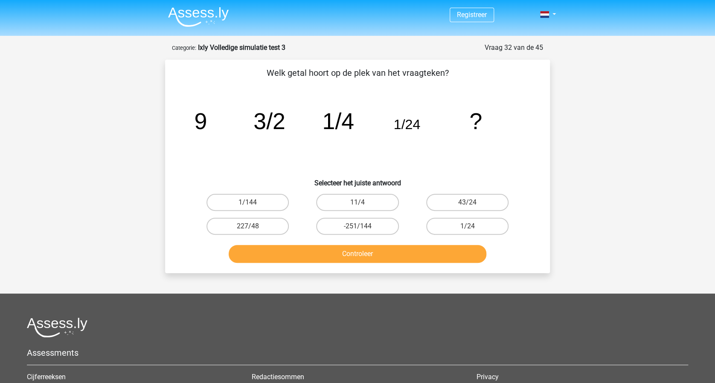
scroll to position [0, 0]
click at [252, 200] on label "1/144" at bounding box center [247, 202] width 82 height 17
click at [252, 203] on input "1/144" at bounding box center [251, 206] width 6 height 6
radio input "true"
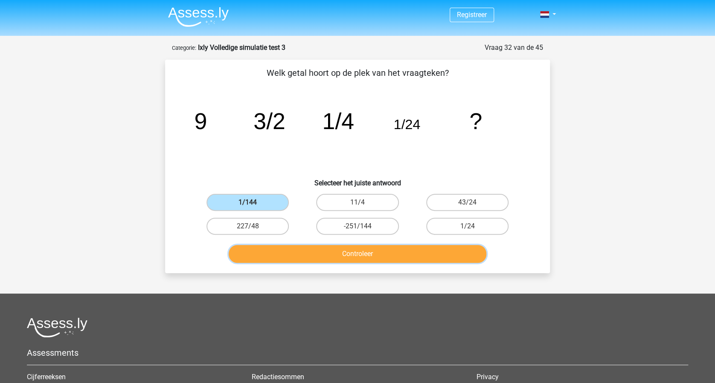
click at [352, 252] on button "Controleer" at bounding box center [358, 254] width 258 height 18
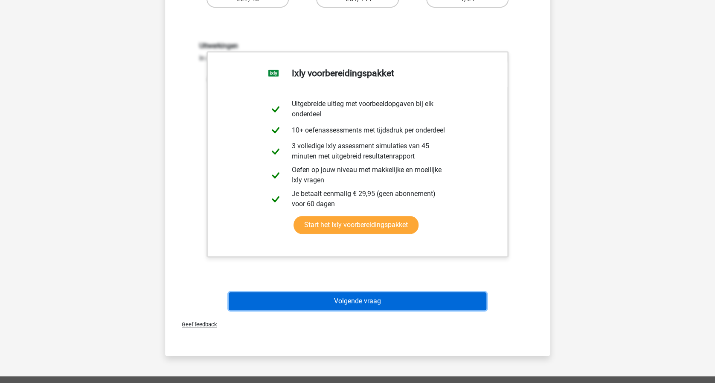
click at [389, 300] on button "Volgende vraag" at bounding box center [358, 302] width 258 height 18
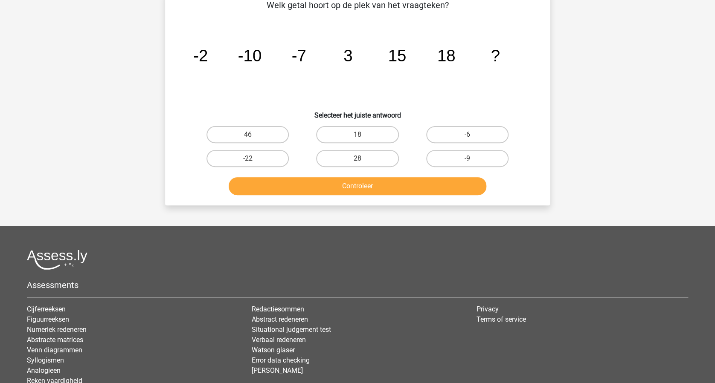
scroll to position [43, 0]
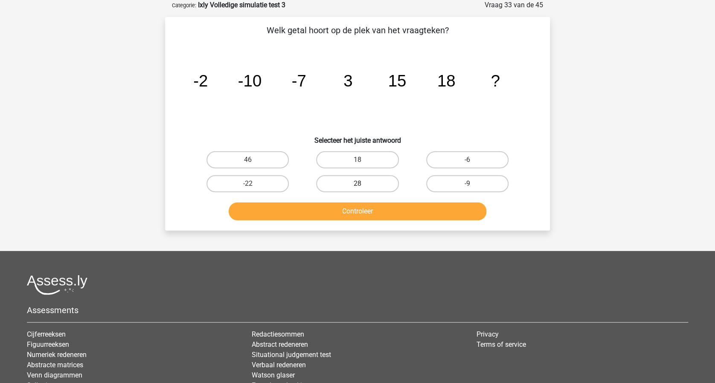
click at [364, 185] on label "28" at bounding box center [357, 183] width 82 height 17
click at [363, 185] on input "28" at bounding box center [360, 187] width 6 height 6
radio input "true"
click at [385, 207] on button "Controleer" at bounding box center [358, 212] width 258 height 18
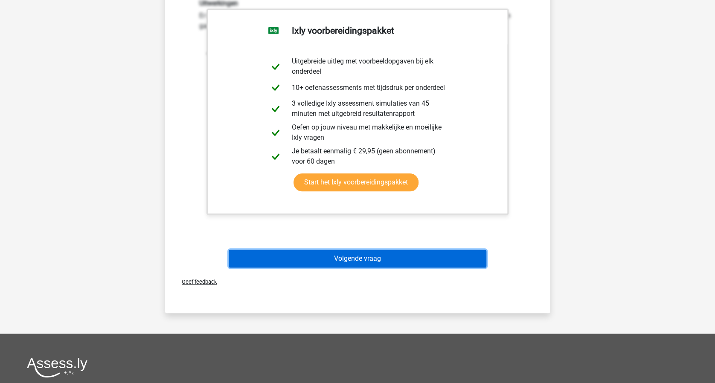
click at [414, 251] on button "Volgende vraag" at bounding box center [358, 259] width 258 height 18
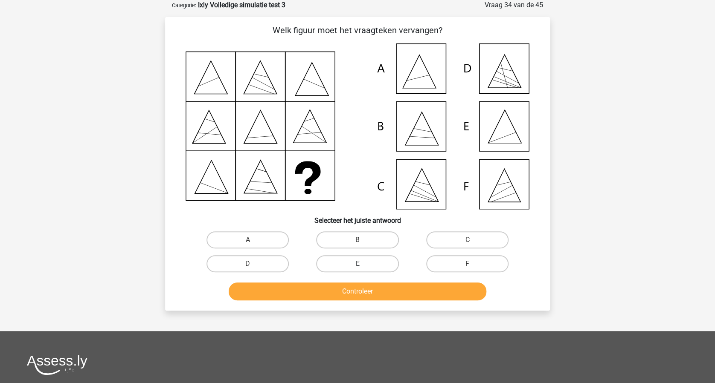
click at [365, 263] on label "E" at bounding box center [357, 263] width 82 height 17
click at [363, 264] on input "E" at bounding box center [360, 267] width 6 height 6
radio input "true"
click at [375, 287] on button "Controleer" at bounding box center [358, 292] width 258 height 18
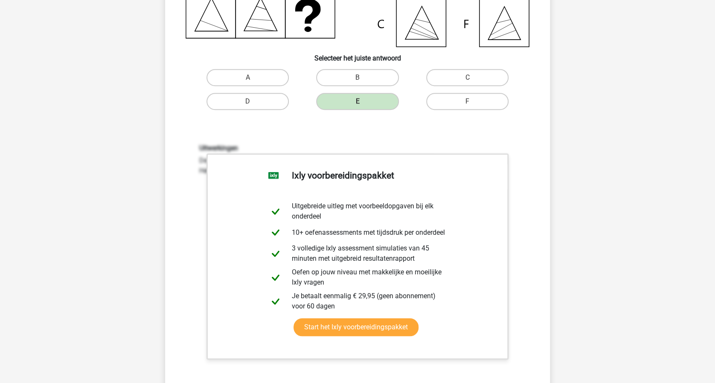
scroll to position [270, 0]
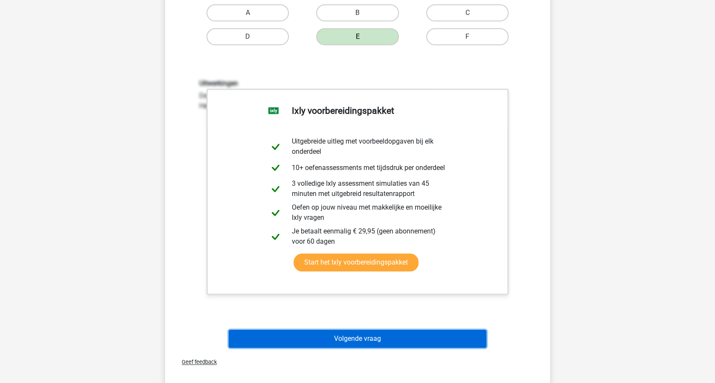
click at [385, 333] on button "Volgende vraag" at bounding box center [358, 339] width 258 height 18
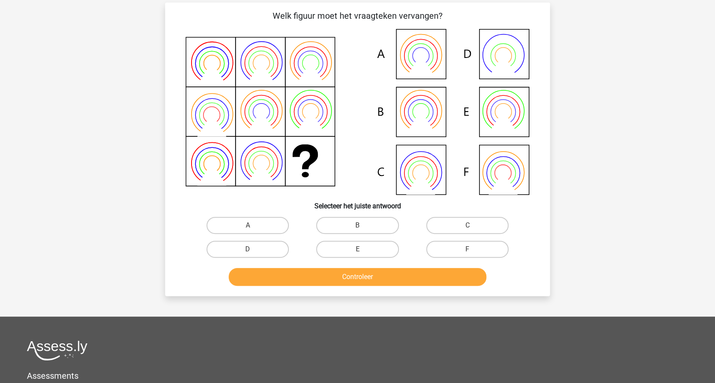
scroll to position [43, 0]
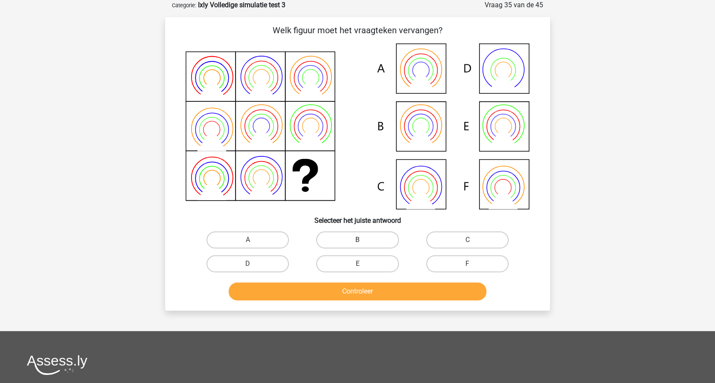
click at [358, 236] on label "B" at bounding box center [357, 240] width 82 height 17
click at [358, 240] on input "B" at bounding box center [360, 243] width 6 height 6
radio input "true"
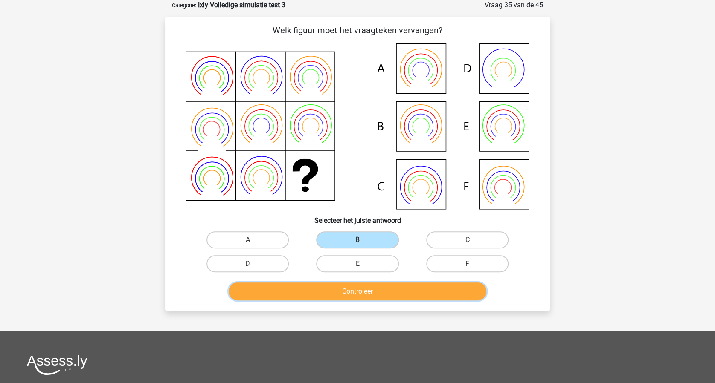
click at [379, 290] on button "Controleer" at bounding box center [358, 292] width 258 height 18
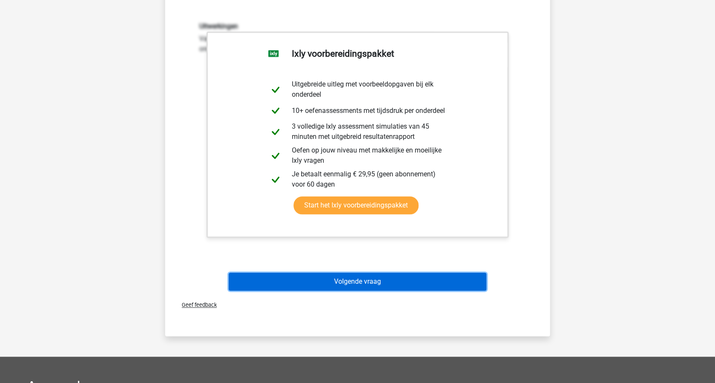
click at [389, 285] on button "Volgende vraag" at bounding box center [358, 282] width 258 height 18
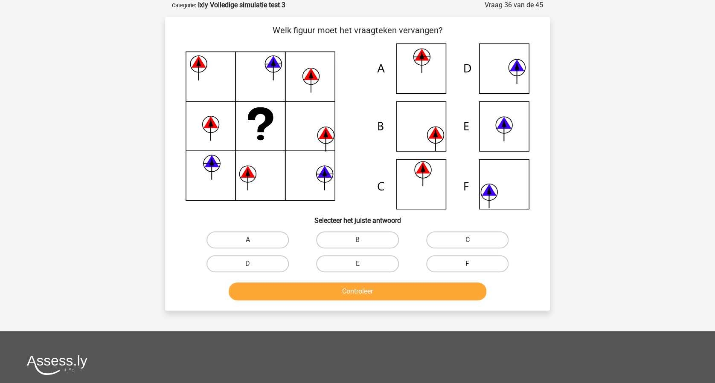
click at [466, 260] on label "F" at bounding box center [467, 263] width 82 height 17
click at [467, 264] on input "F" at bounding box center [470, 267] width 6 height 6
radio input "true"
click at [419, 289] on button "Controleer" at bounding box center [358, 292] width 258 height 18
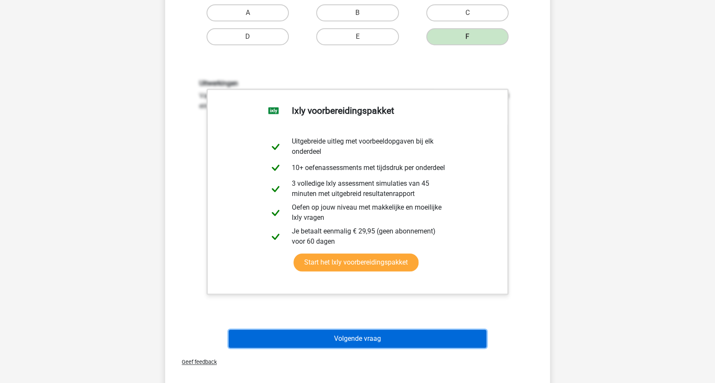
click at [402, 339] on button "Volgende vraag" at bounding box center [358, 339] width 258 height 18
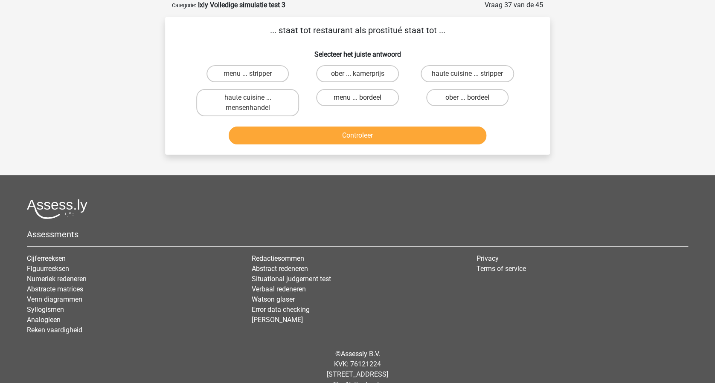
scroll to position [0, 0]
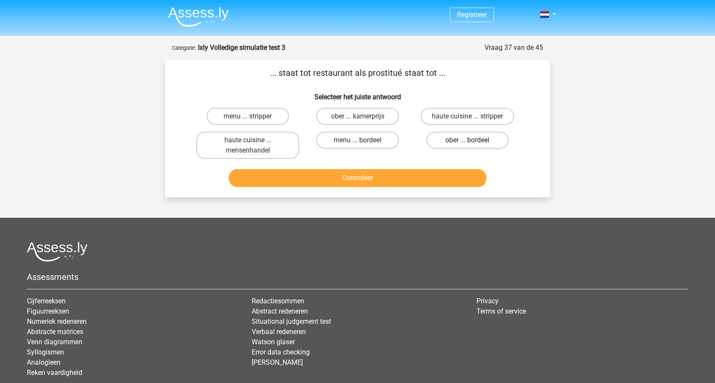
click at [469, 136] on label "ober ... bordeel" at bounding box center [467, 140] width 82 height 17
click at [469, 140] on input "ober ... bordeel" at bounding box center [470, 143] width 6 height 6
radio input "true"
click at [397, 178] on button "Controleer" at bounding box center [358, 178] width 258 height 18
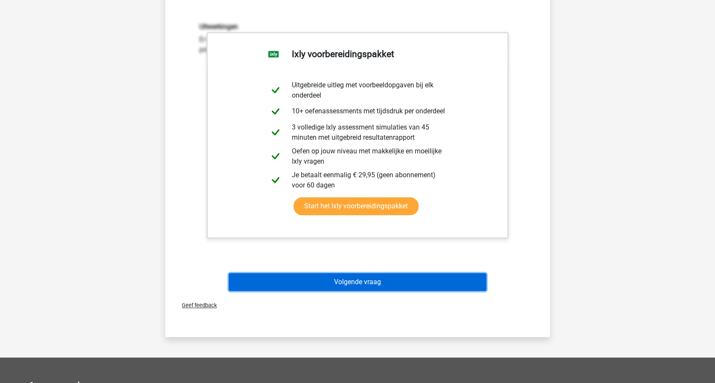
click at [420, 284] on button "Volgende vraag" at bounding box center [358, 282] width 258 height 18
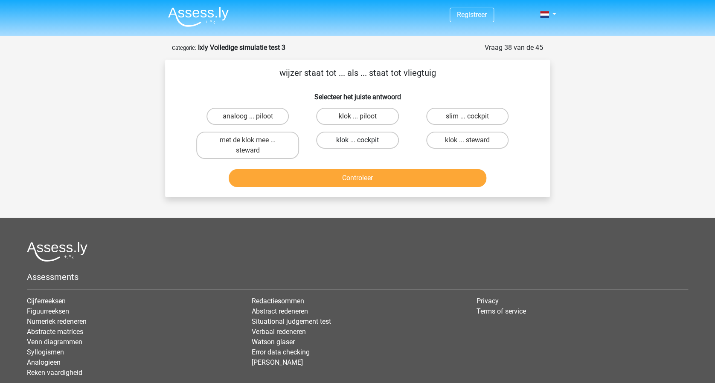
click at [354, 139] on label "klok ... cockpit" at bounding box center [357, 140] width 82 height 17
click at [357, 140] on input "klok ... cockpit" at bounding box center [360, 143] width 6 height 6
radio input "true"
click at [374, 176] on button "Controleer" at bounding box center [358, 178] width 258 height 18
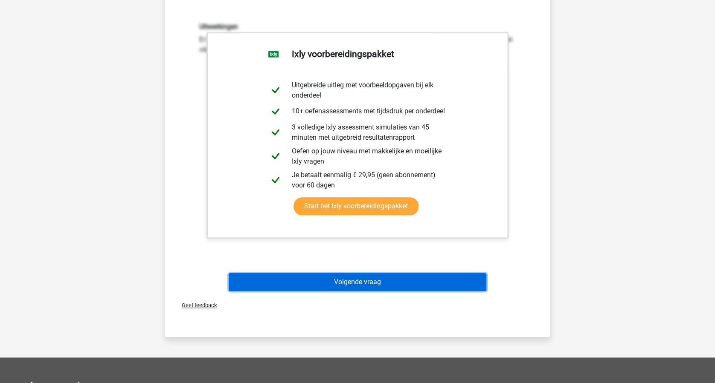
click at [412, 278] on button "Volgende vraag" at bounding box center [358, 282] width 258 height 18
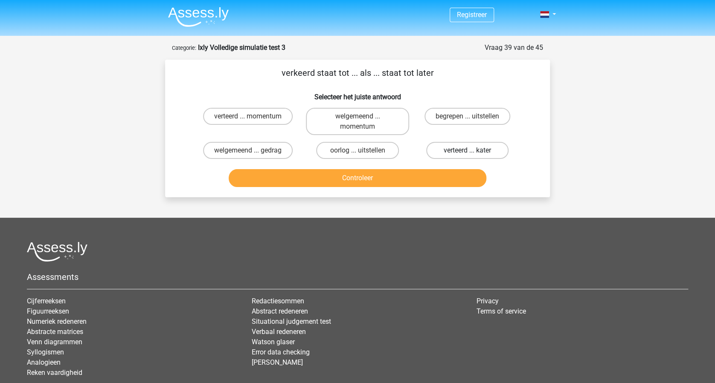
click at [476, 148] on label "verteerd ... kater" at bounding box center [467, 150] width 82 height 17
click at [472, 151] on input "verteerd ... kater" at bounding box center [470, 154] width 6 height 6
radio input "true"
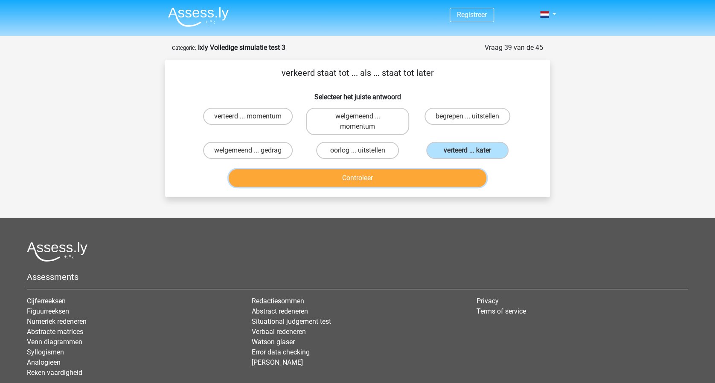
click at [410, 181] on button "Controleer" at bounding box center [358, 178] width 258 height 18
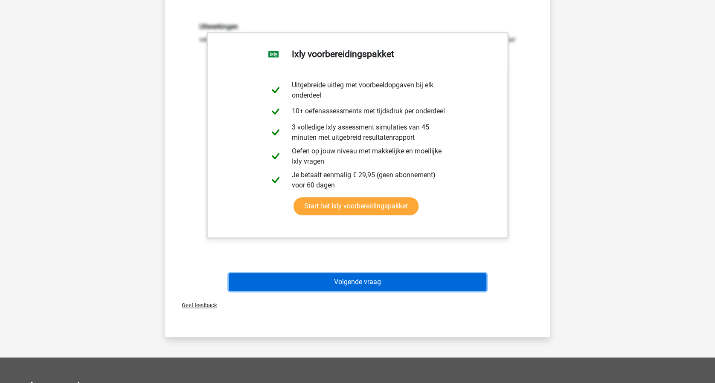
click at [407, 279] on button "Volgende vraag" at bounding box center [358, 282] width 258 height 18
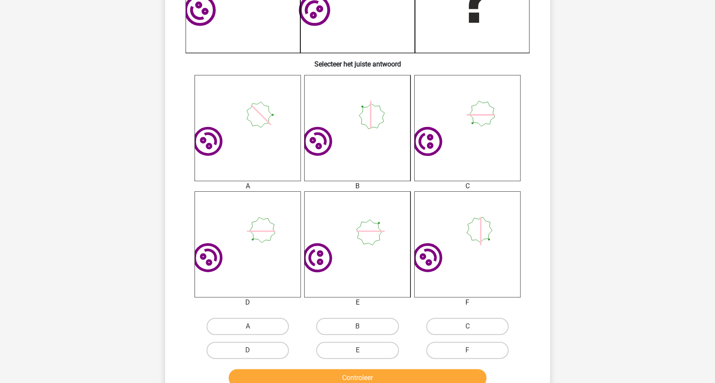
scroll to position [327, 0]
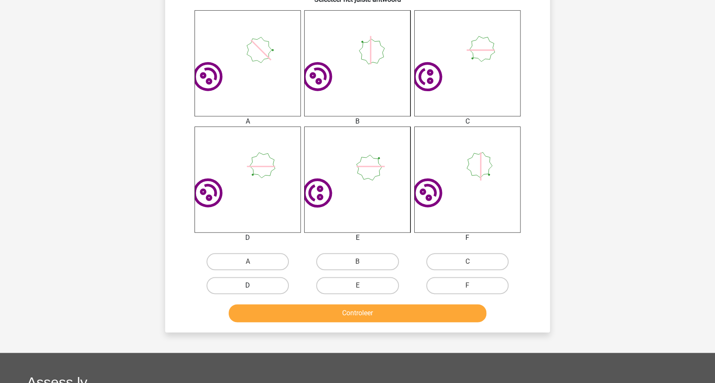
click at [265, 286] on label "D" at bounding box center [247, 285] width 82 height 17
click at [253, 286] on input "D" at bounding box center [251, 289] width 6 height 6
radio input "true"
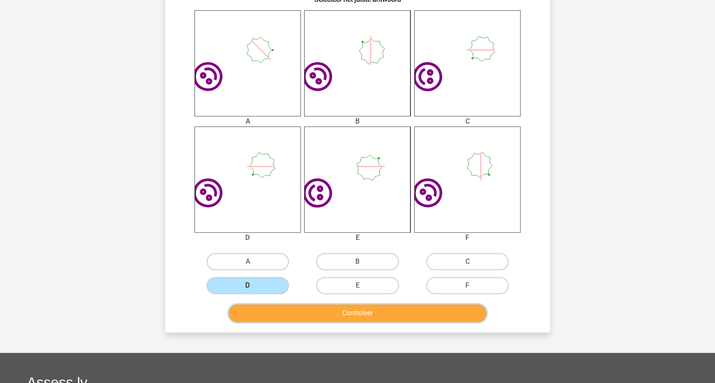
click at [311, 307] on button "Controleer" at bounding box center [358, 313] width 258 height 18
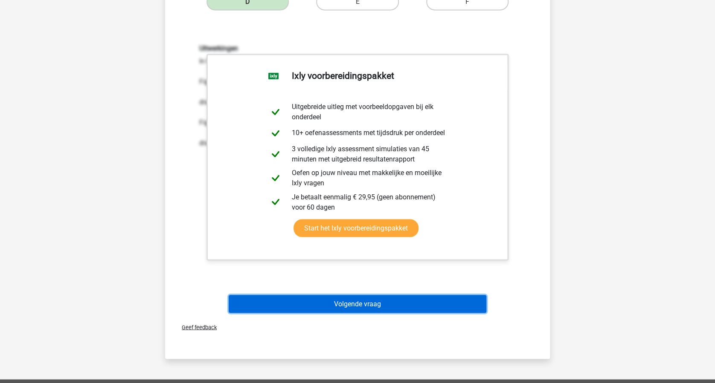
click at [400, 306] on button "Volgende vraag" at bounding box center [358, 304] width 258 height 18
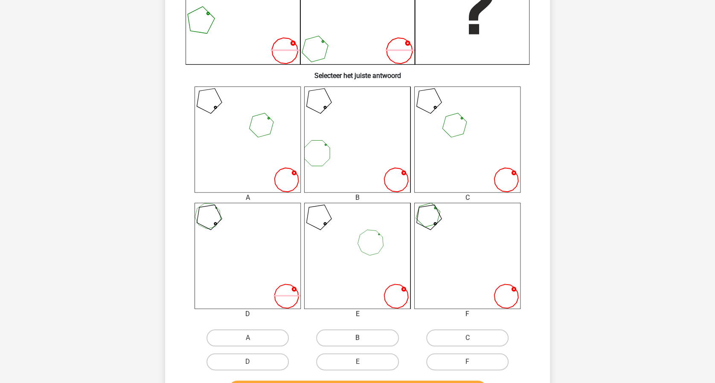
scroll to position [284, 0]
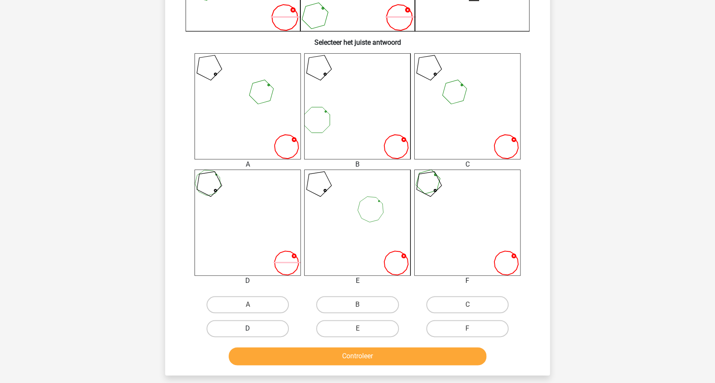
click at [269, 326] on label "D" at bounding box center [247, 328] width 82 height 17
click at [253, 329] on input "D" at bounding box center [251, 332] width 6 height 6
radio input "true"
click at [467, 327] on label "F" at bounding box center [467, 328] width 82 height 17
click at [467, 329] on input "F" at bounding box center [470, 332] width 6 height 6
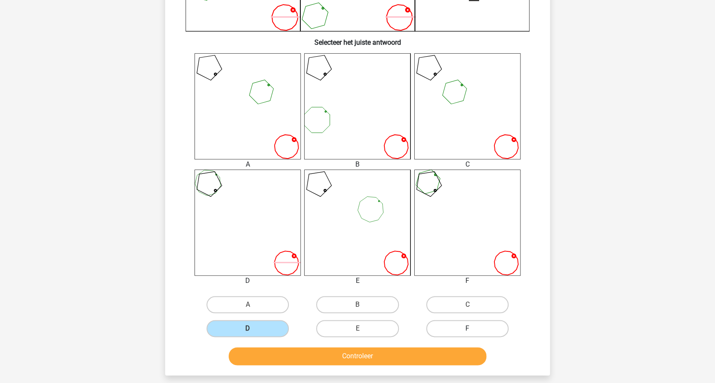
radio input "true"
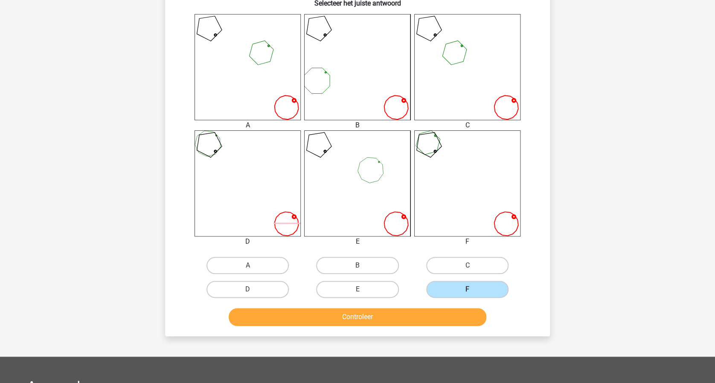
scroll to position [341, 0]
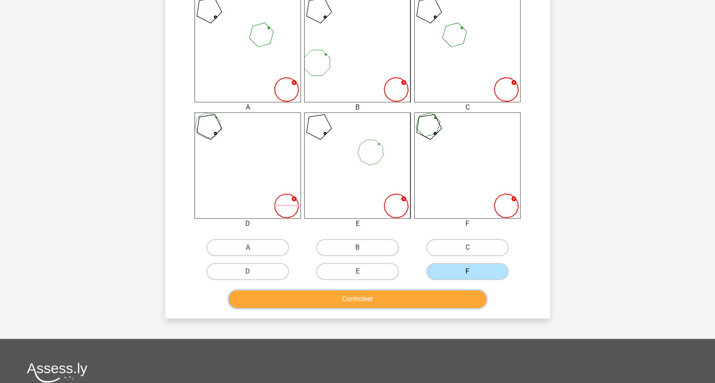
click at [401, 301] on button "Controleer" at bounding box center [358, 299] width 258 height 18
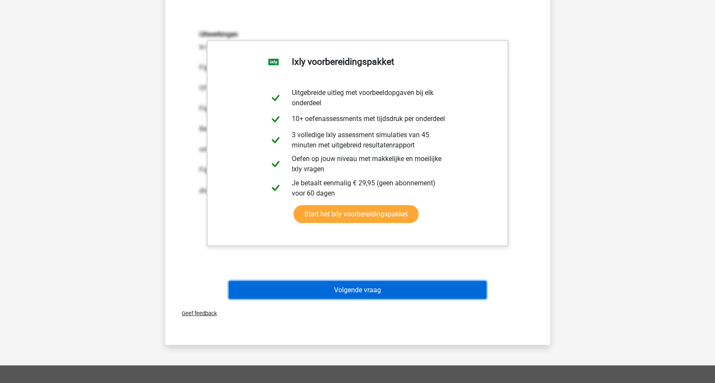
click at [396, 286] on button "Volgende vraag" at bounding box center [358, 290] width 258 height 18
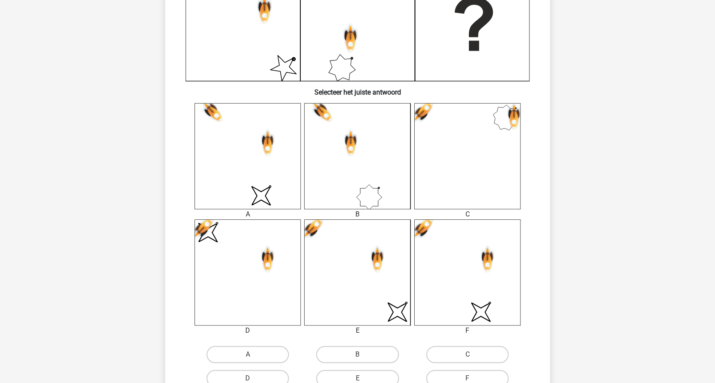
scroll to position [284, 0]
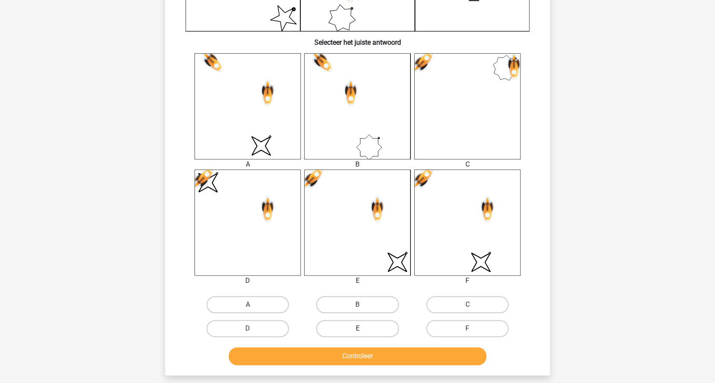
click at [374, 326] on label "E" at bounding box center [357, 328] width 82 height 17
click at [363, 329] on input "E" at bounding box center [360, 332] width 6 height 6
radio input "true"
click at [411, 355] on button "Controleer" at bounding box center [358, 357] width 258 height 18
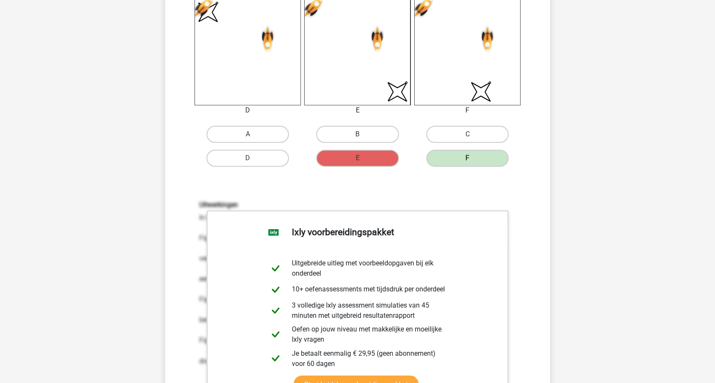
scroll to position [568, 0]
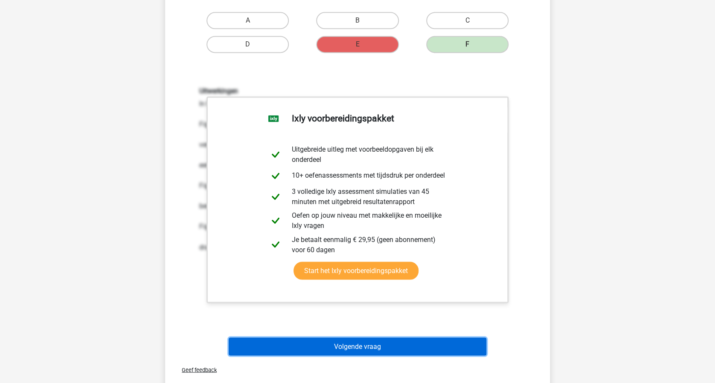
click at [384, 346] on button "Volgende vraag" at bounding box center [358, 347] width 258 height 18
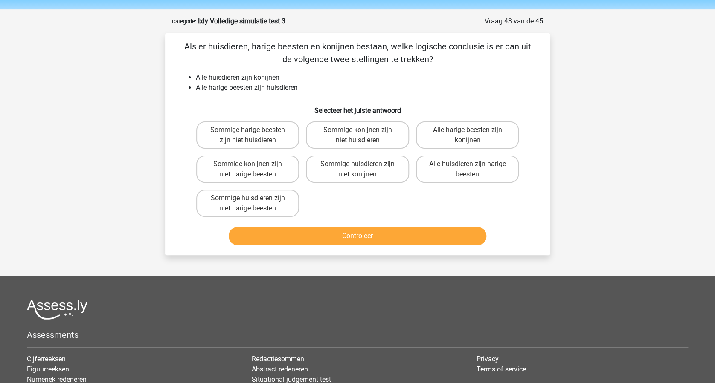
scroll to position [0, 0]
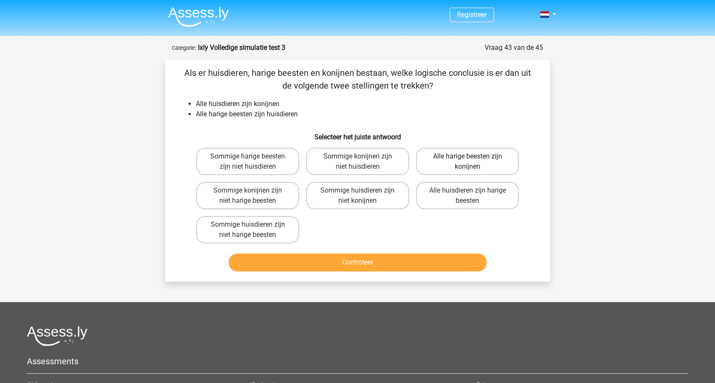
click at [457, 163] on label "Alle harige beesten zijn konijnen" at bounding box center [467, 161] width 103 height 27
click at [467, 162] on input "Alle harige beesten zijn konijnen" at bounding box center [470, 159] width 6 height 6
radio input "true"
click at [414, 260] on button "Controleer" at bounding box center [358, 263] width 258 height 18
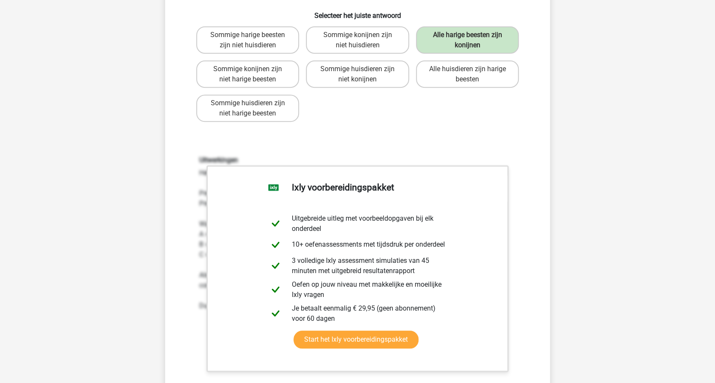
scroll to position [171, 0]
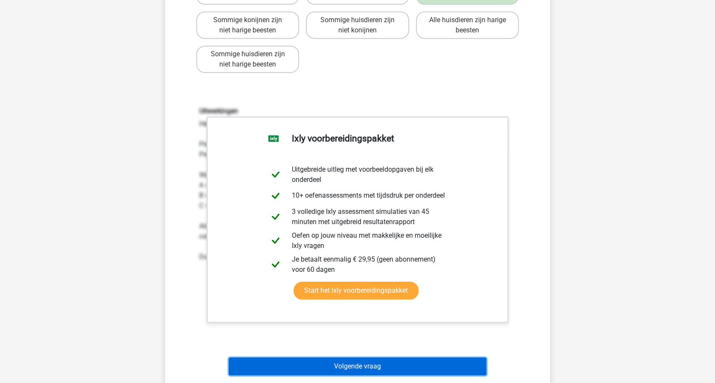
click at [412, 365] on button "Volgende vraag" at bounding box center [358, 367] width 258 height 18
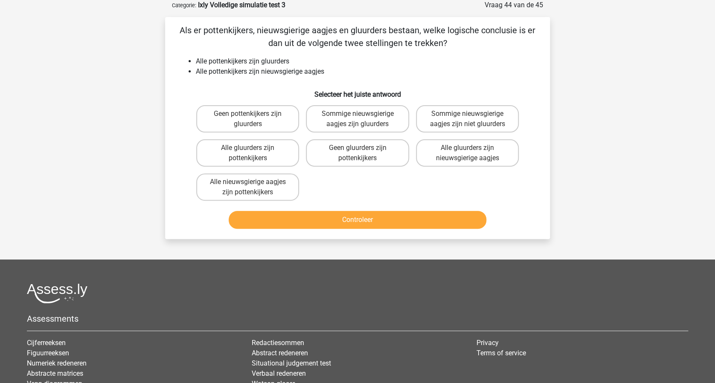
scroll to position [0, 0]
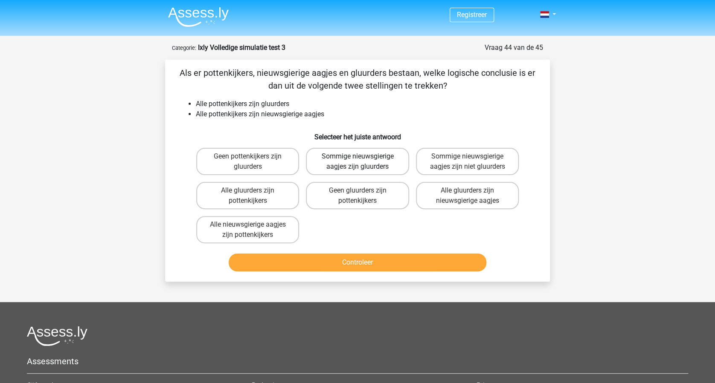
click at [352, 155] on label "Sommige nieuwsgierige aagjes zijn gluurders" at bounding box center [357, 161] width 103 height 27
click at [357, 156] on input "Sommige nieuwsgierige aagjes zijn gluurders" at bounding box center [360, 159] width 6 height 6
radio input "true"
click at [383, 255] on button "Controleer" at bounding box center [358, 263] width 258 height 18
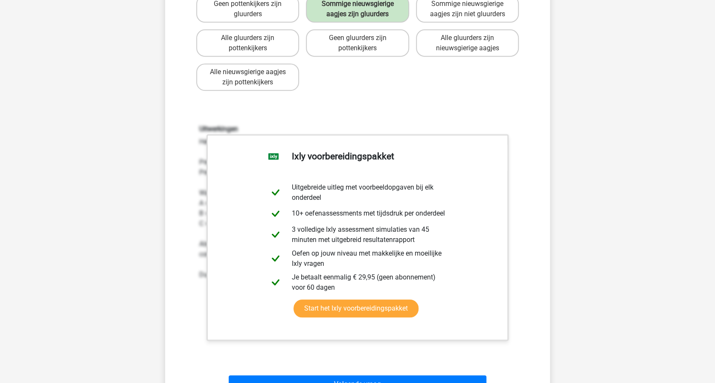
scroll to position [227, 0]
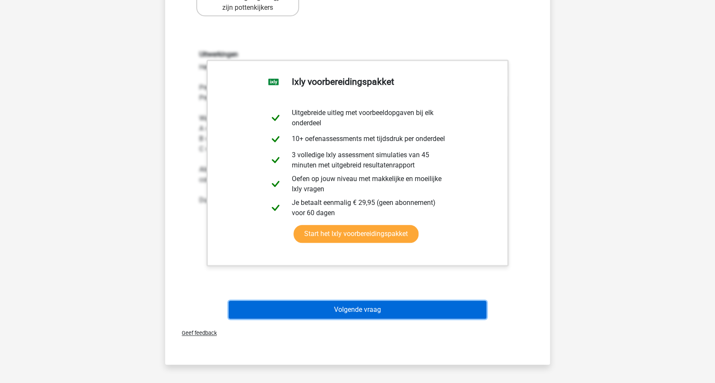
click at [430, 314] on button "Volgende vraag" at bounding box center [358, 310] width 258 height 18
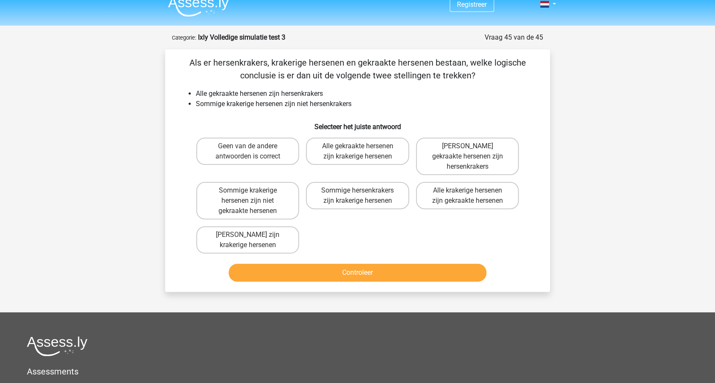
scroll to position [0, 0]
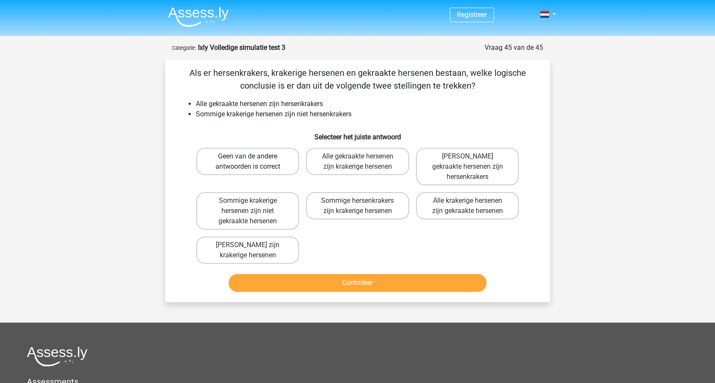
click at [246, 156] on label "Geen van de andere antwoorden is correct" at bounding box center [247, 161] width 103 height 27
click at [248, 156] on input "Geen van de andere antwoorden is correct" at bounding box center [251, 159] width 6 height 6
radio input "true"
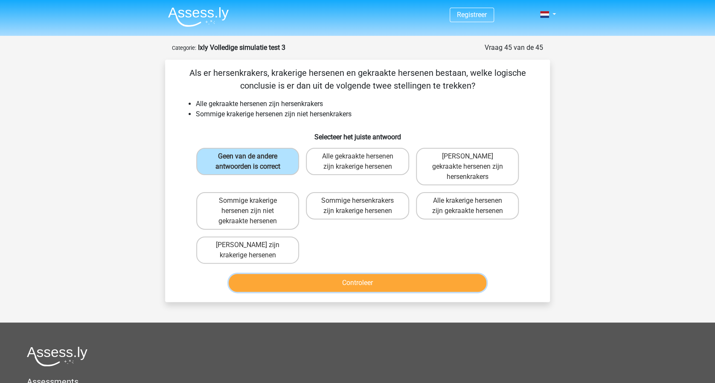
click at [338, 274] on button "Controleer" at bounding box center [358, 283] width 258 height 18
